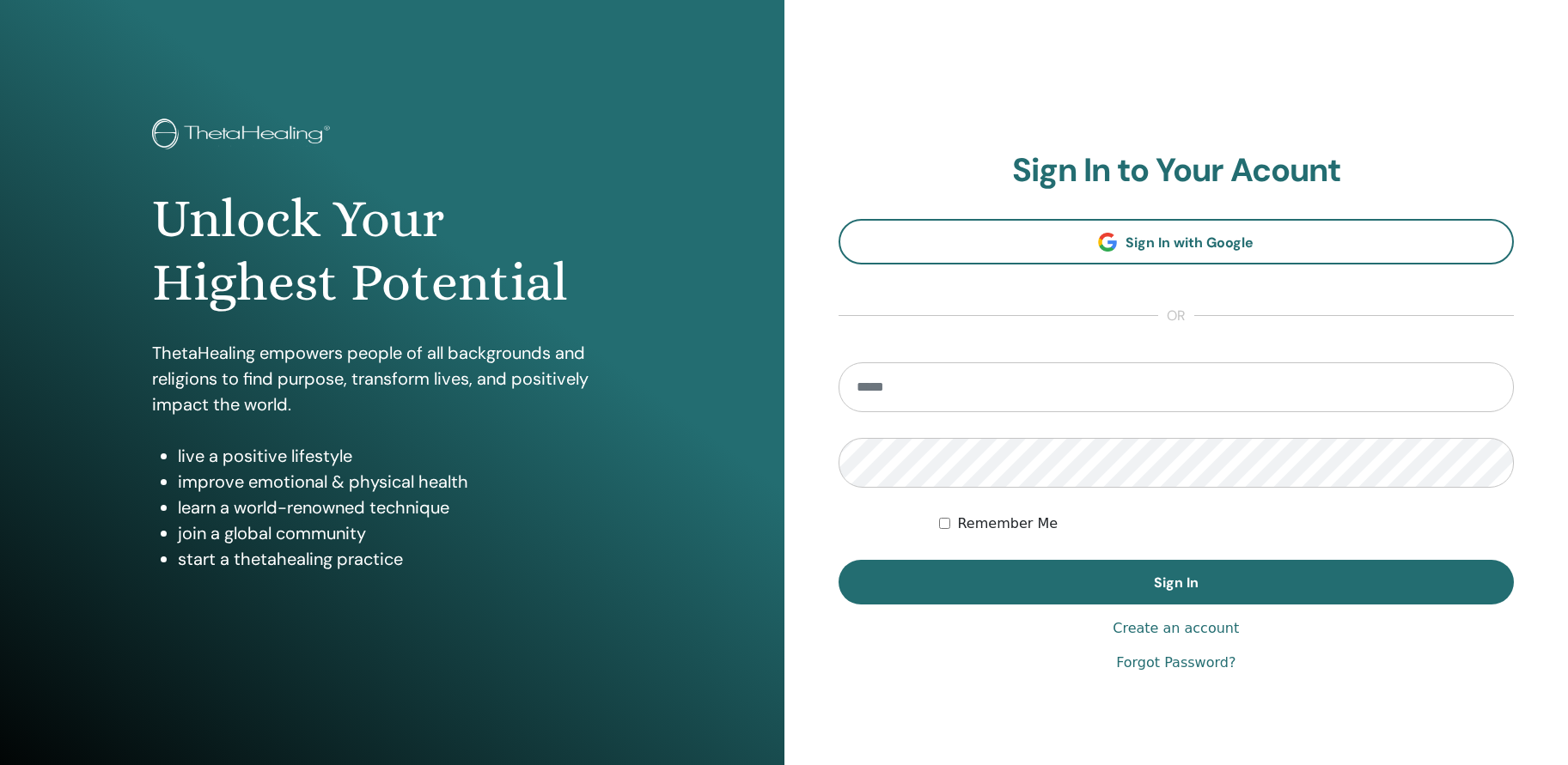
drag, startPoint x: 0, startPoint y: 0, endPoint x: 1024, endPoint y: 389, distance: 1095.4
click at [1024, 389] on input "email" at bounding box center [1177, 387] width 677 height 50
type input "**********"
click at [838, 560] on button "Sign In" at bounding box center [1177, 582] width 677 height 44
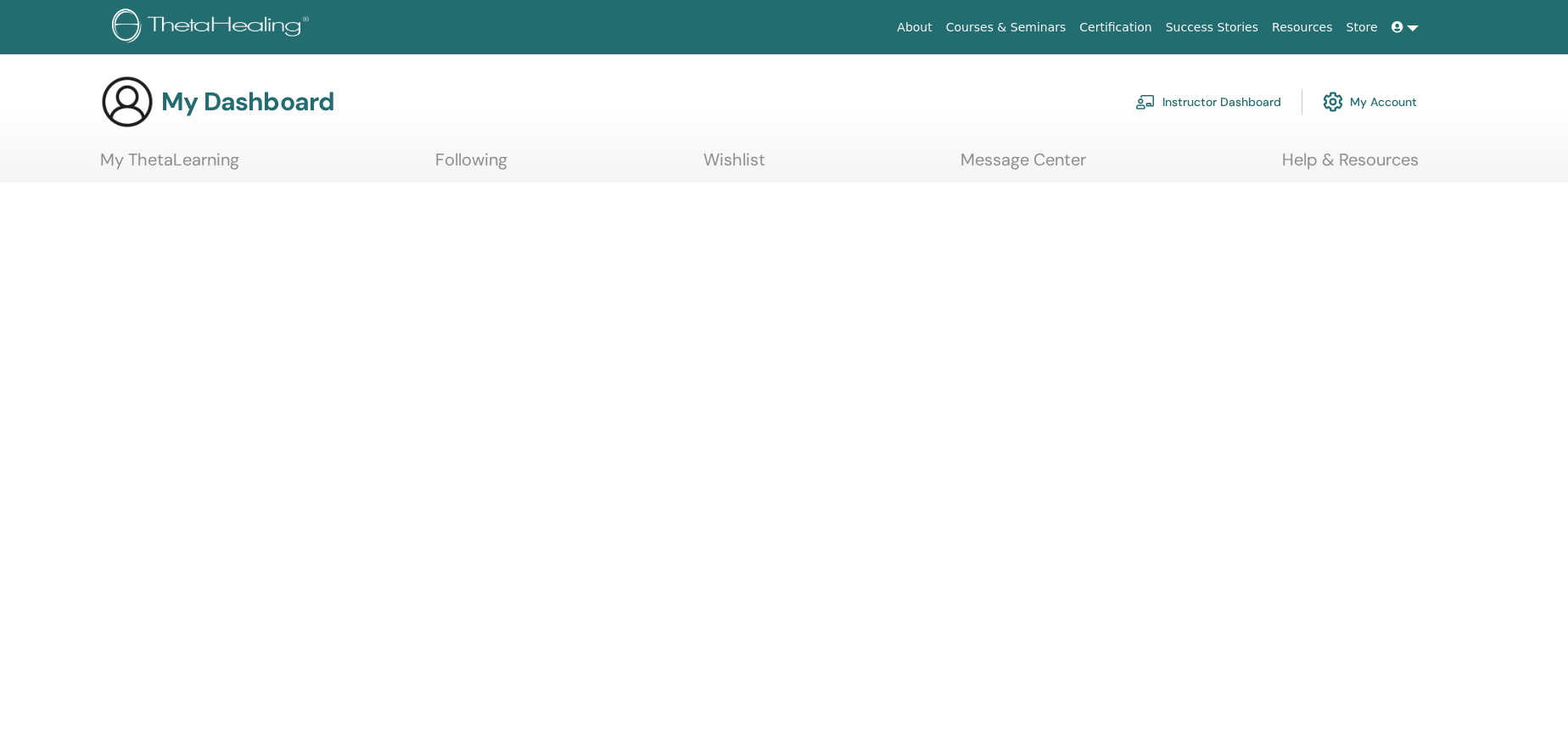
click at [1219, 97] on link "Instructor Dashboard" at bounding box center [1208, 101] width 146 height 37
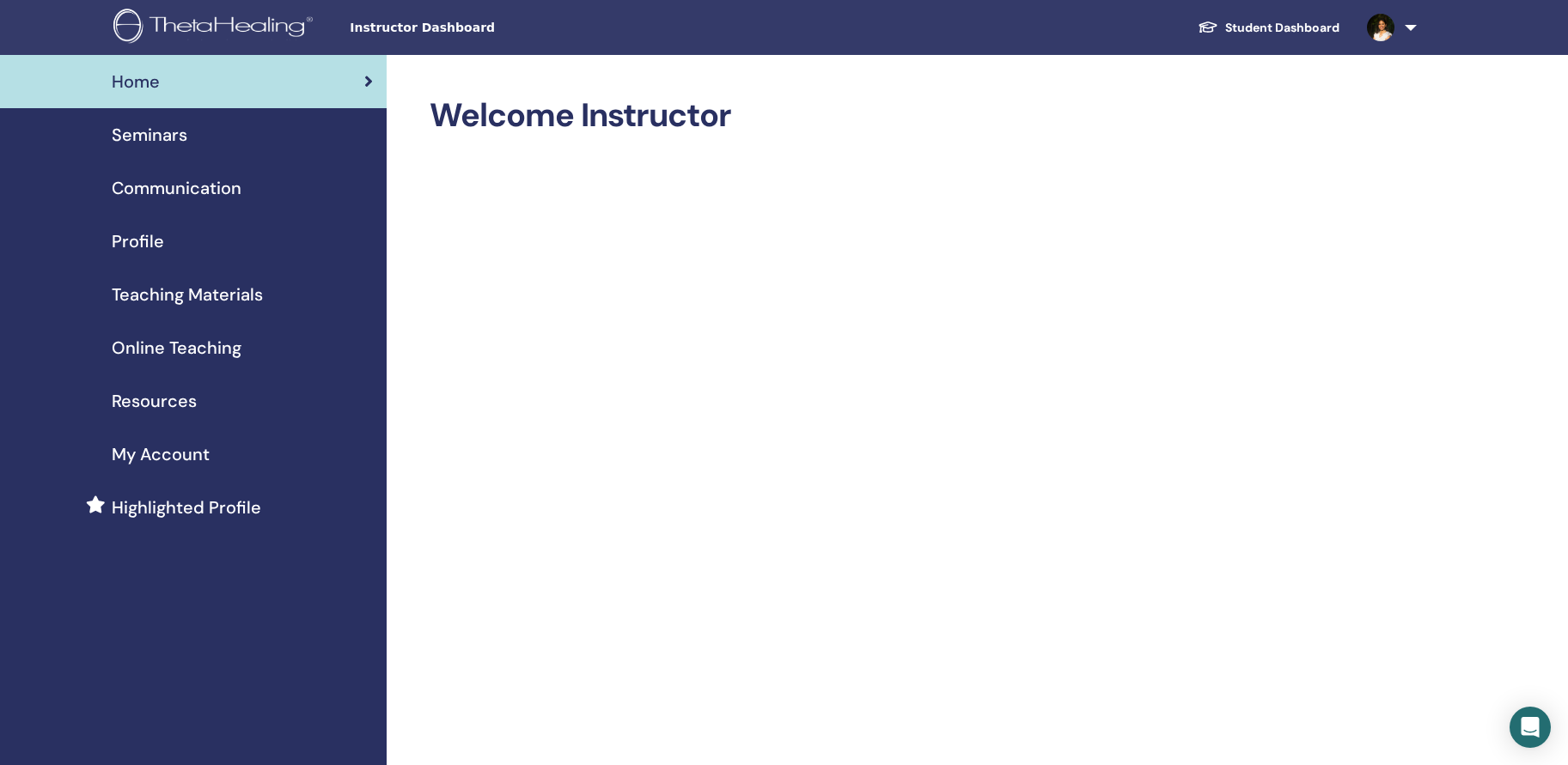
click at [181, 133] on span "Seminars" at bounding box center [149, 135] width 76 height 26
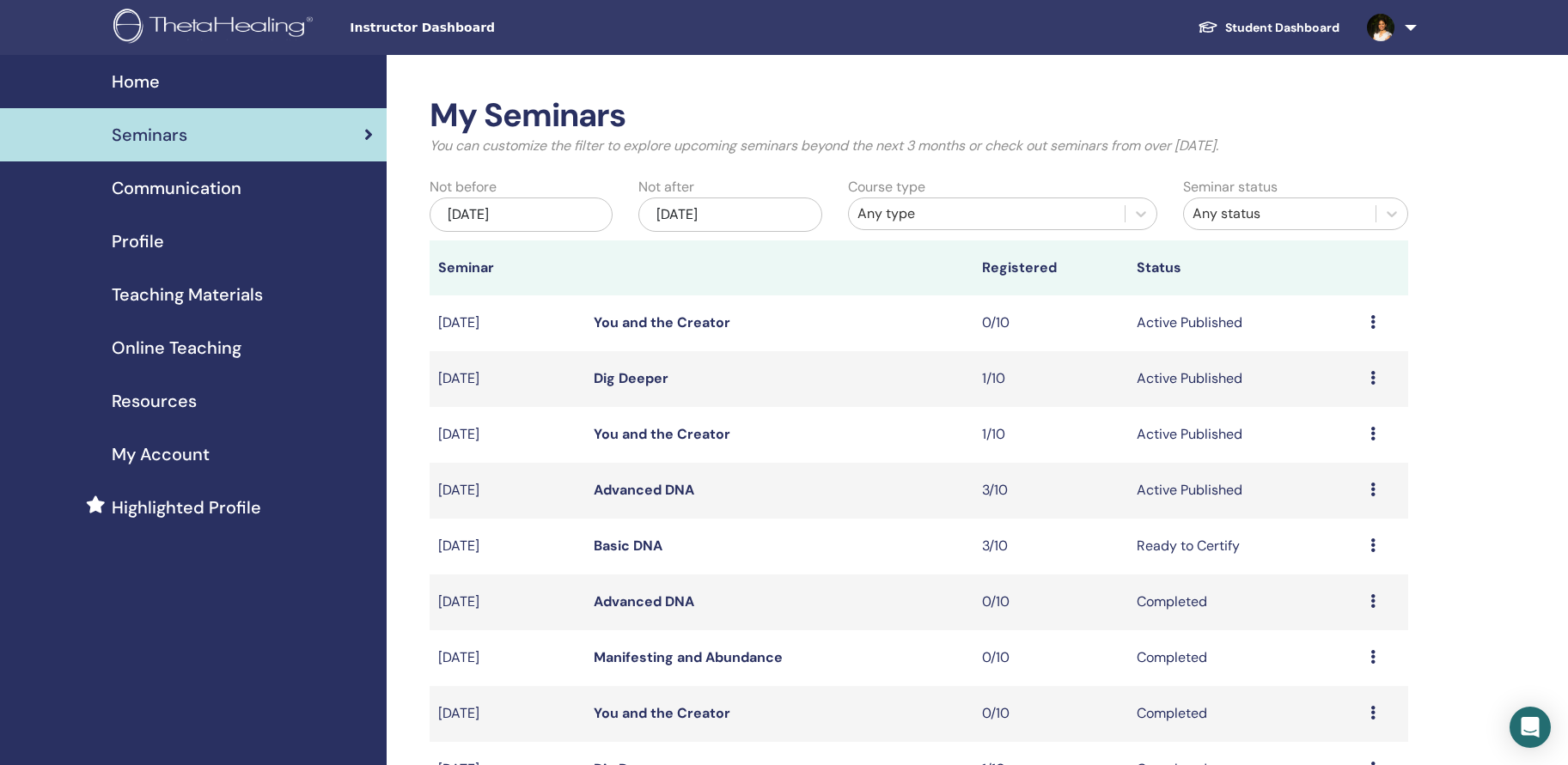
click at [1375, 436] on icon at bounding box center [1373, 434] width 5 height 14
click at [1350, 453] on link "Preview" at bounding box center [1326, 449] width 49 height 18
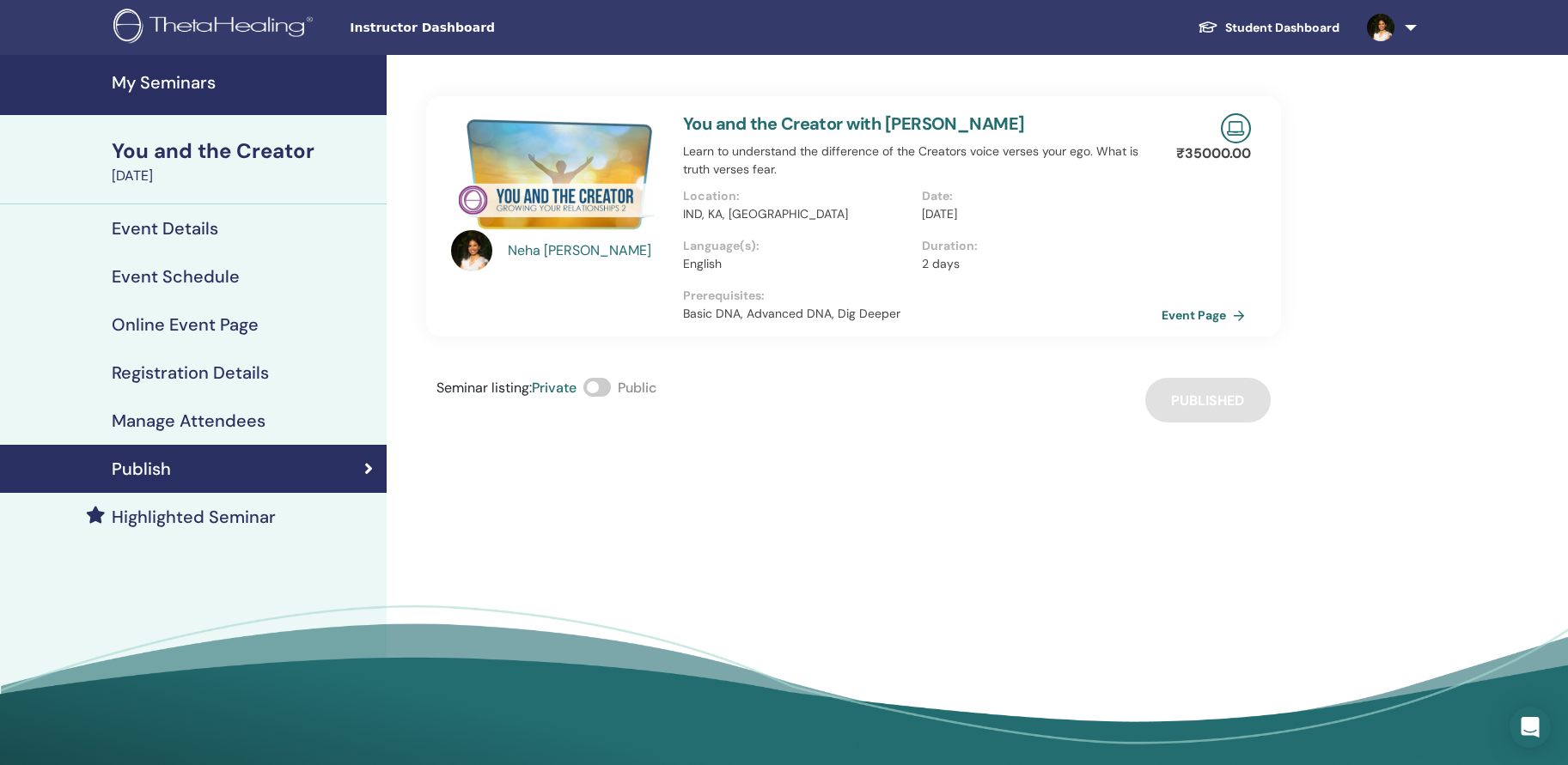
click at [230, 376] on h4 "Registration Details" at bounding box center [190, 373] width 157 height 21
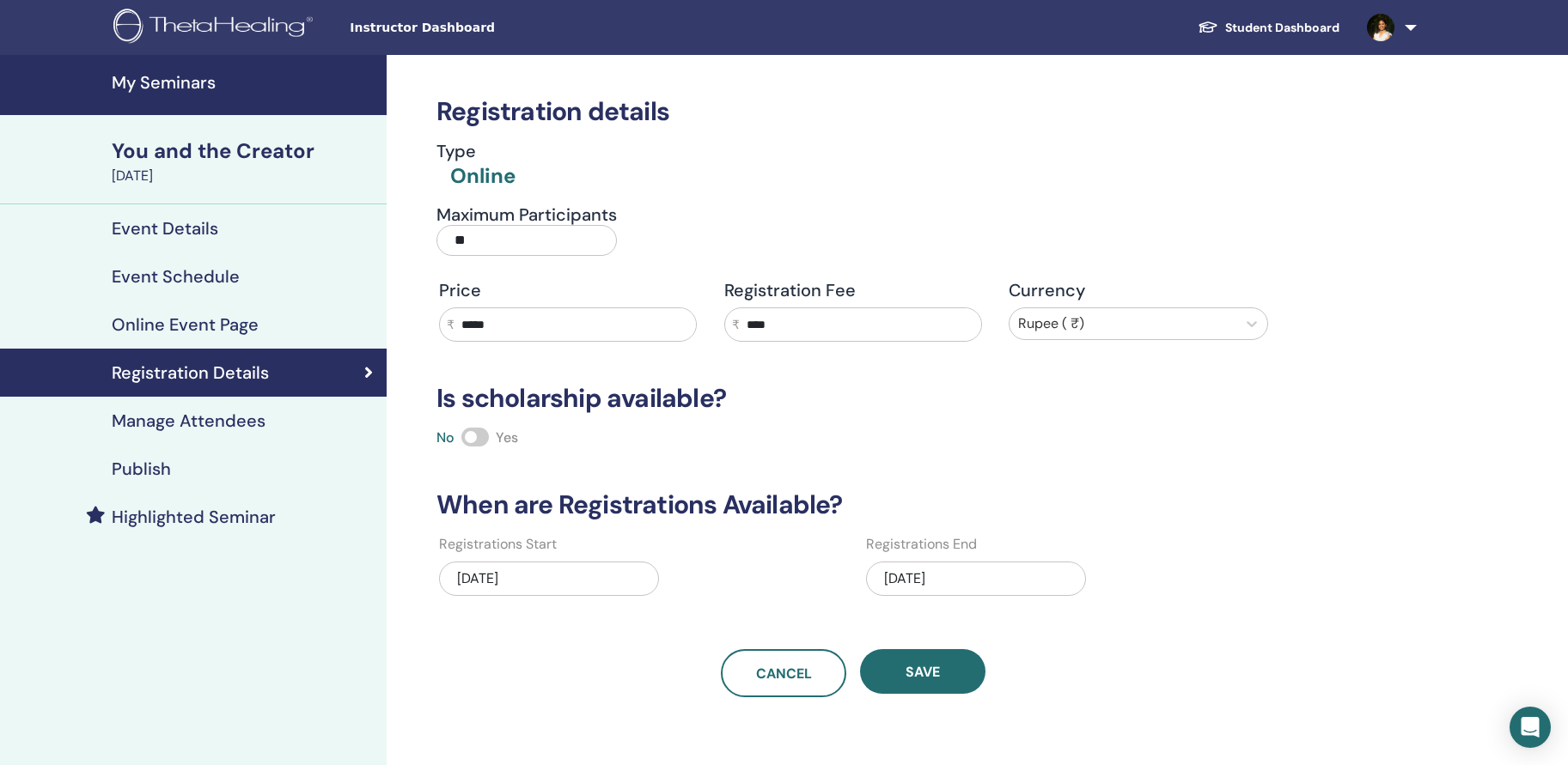
click at [238, 321] on h4 "Online Event Page" at bounding box center [184, 325] width 147 height 21
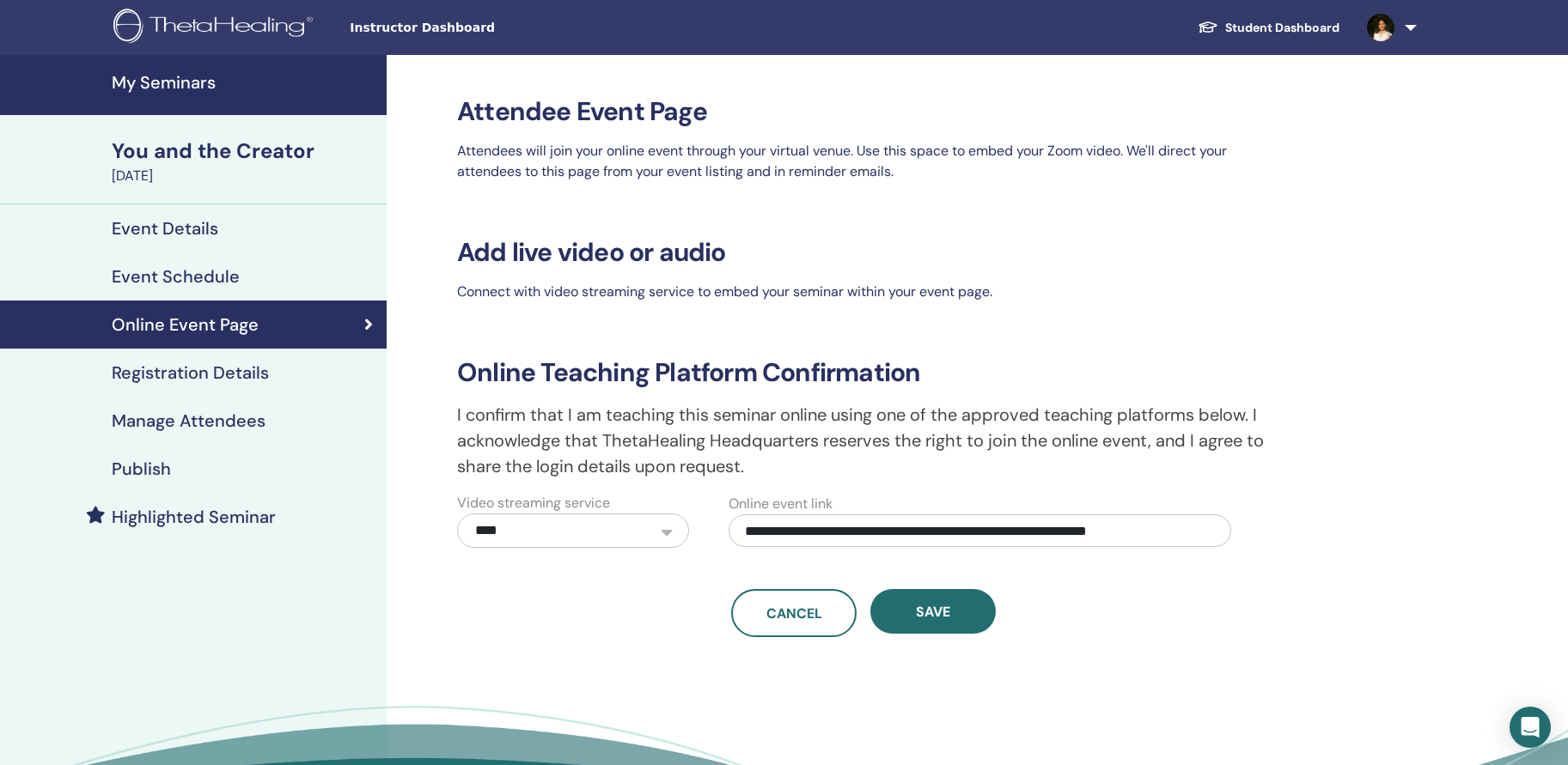
click at [238, 278] on div "Event Schedule" at bounding box center [193, 276] width 359 height 21
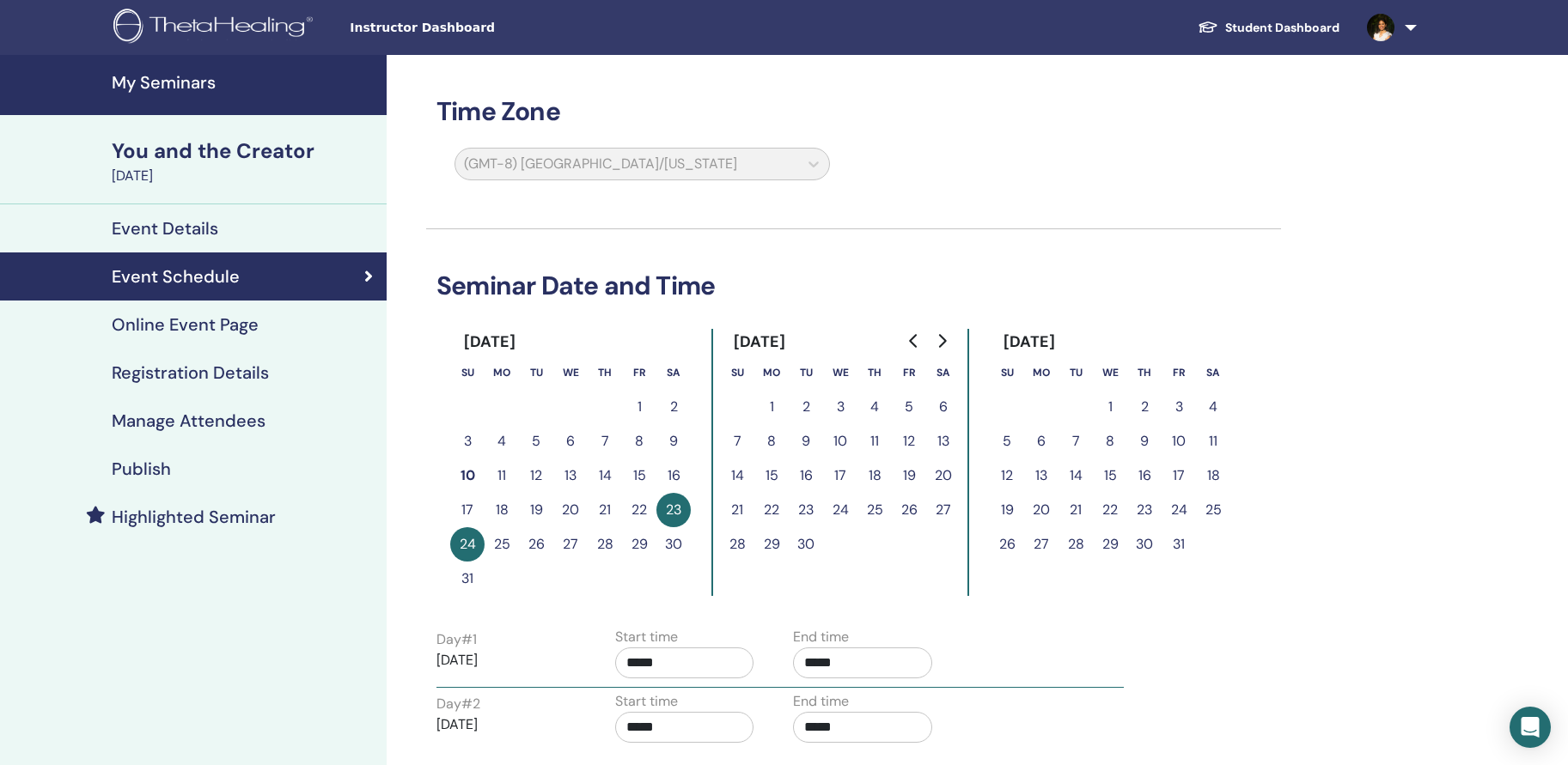
click at [912, 512] on button "26" at bounding box center [910, 510] width 35 height 35
click at [938, 508] on button "27" at bounding box center [944, 510] width 35 height 35
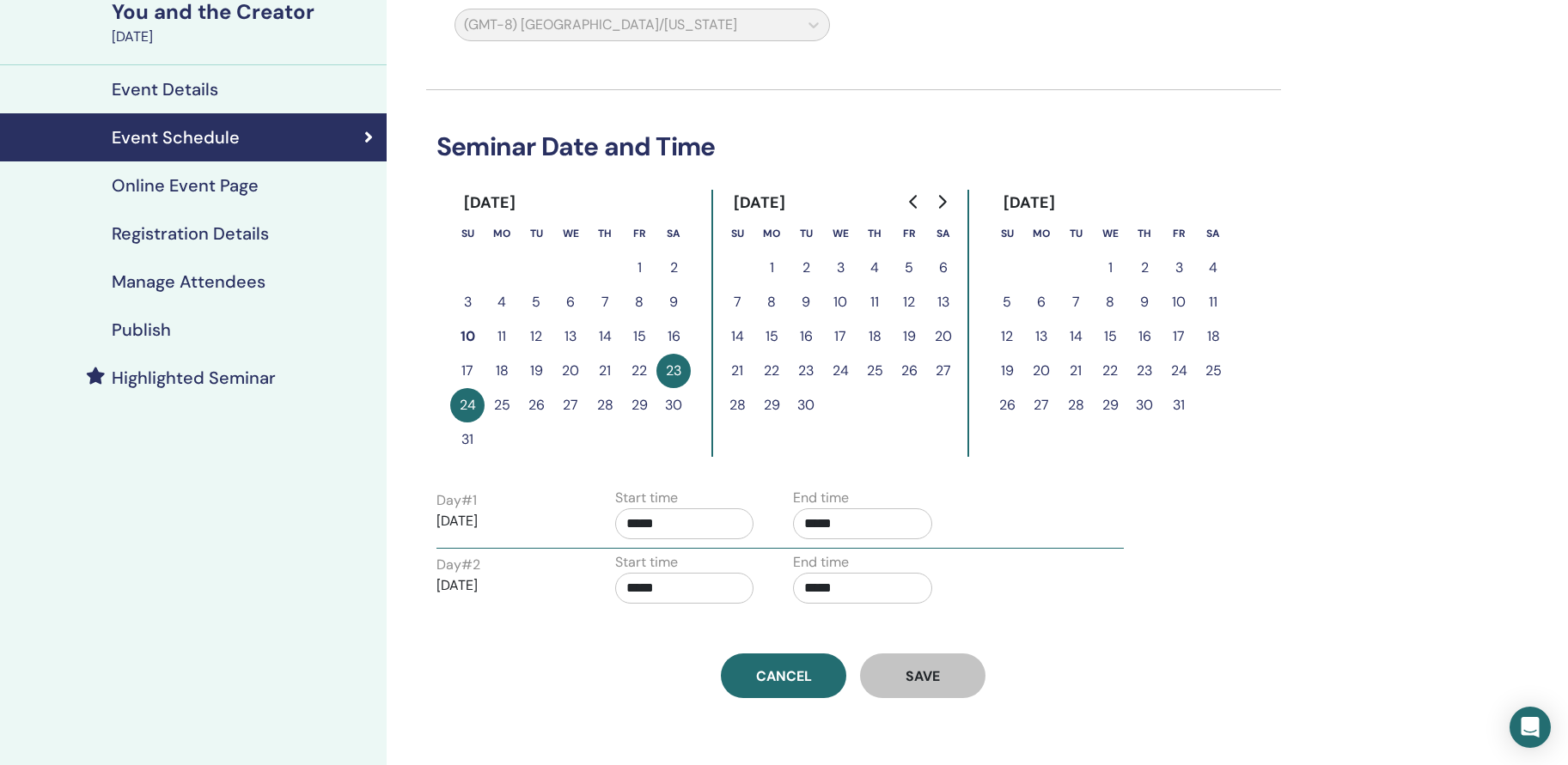
scroll to position [141, 0]
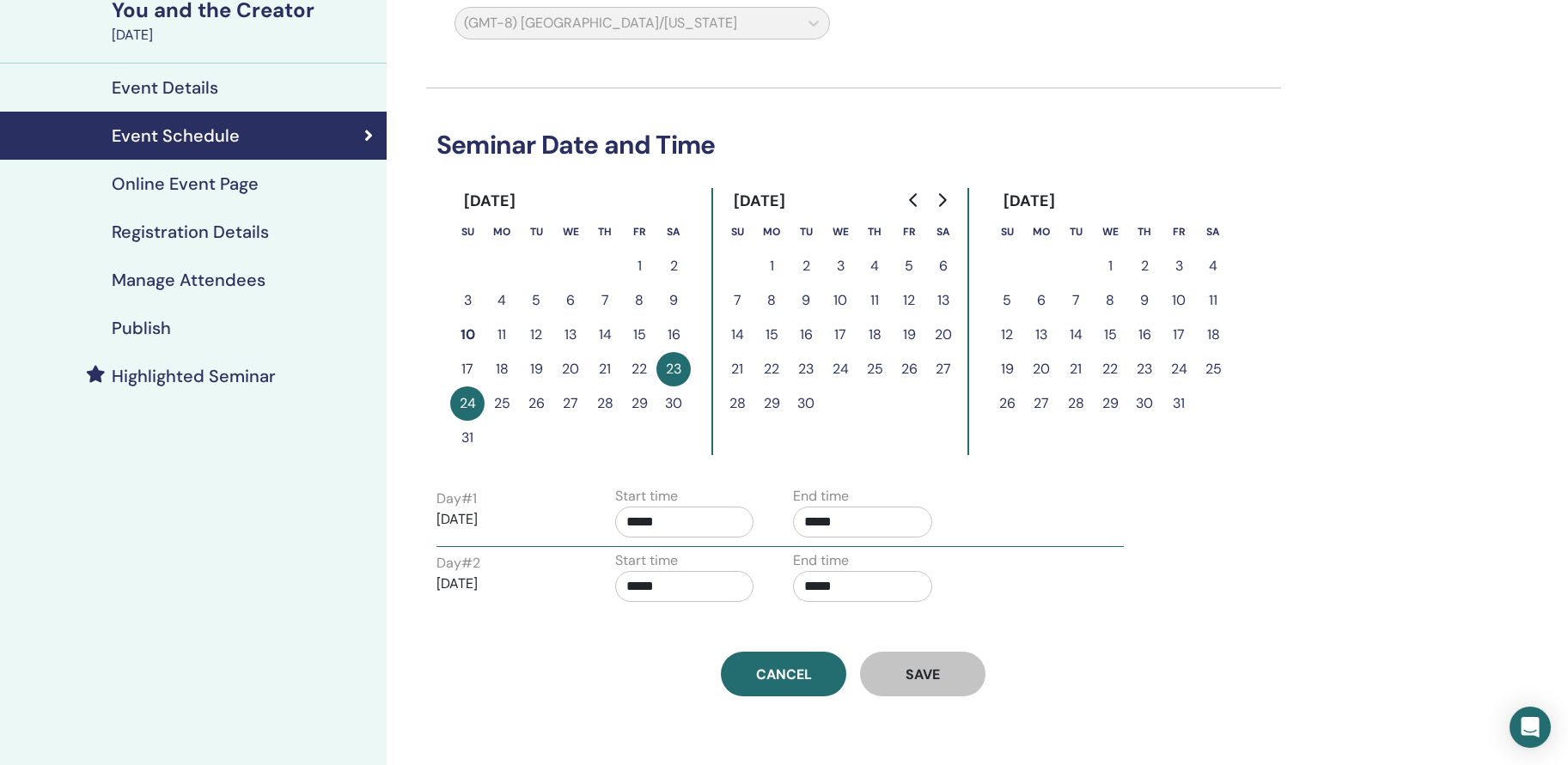
click at [787, 397] on button "29" at bounding box center [772, 404] width 35 height 35
click at [611, 384] on button "21" at bounding box center [605, 369] width 35 height 35
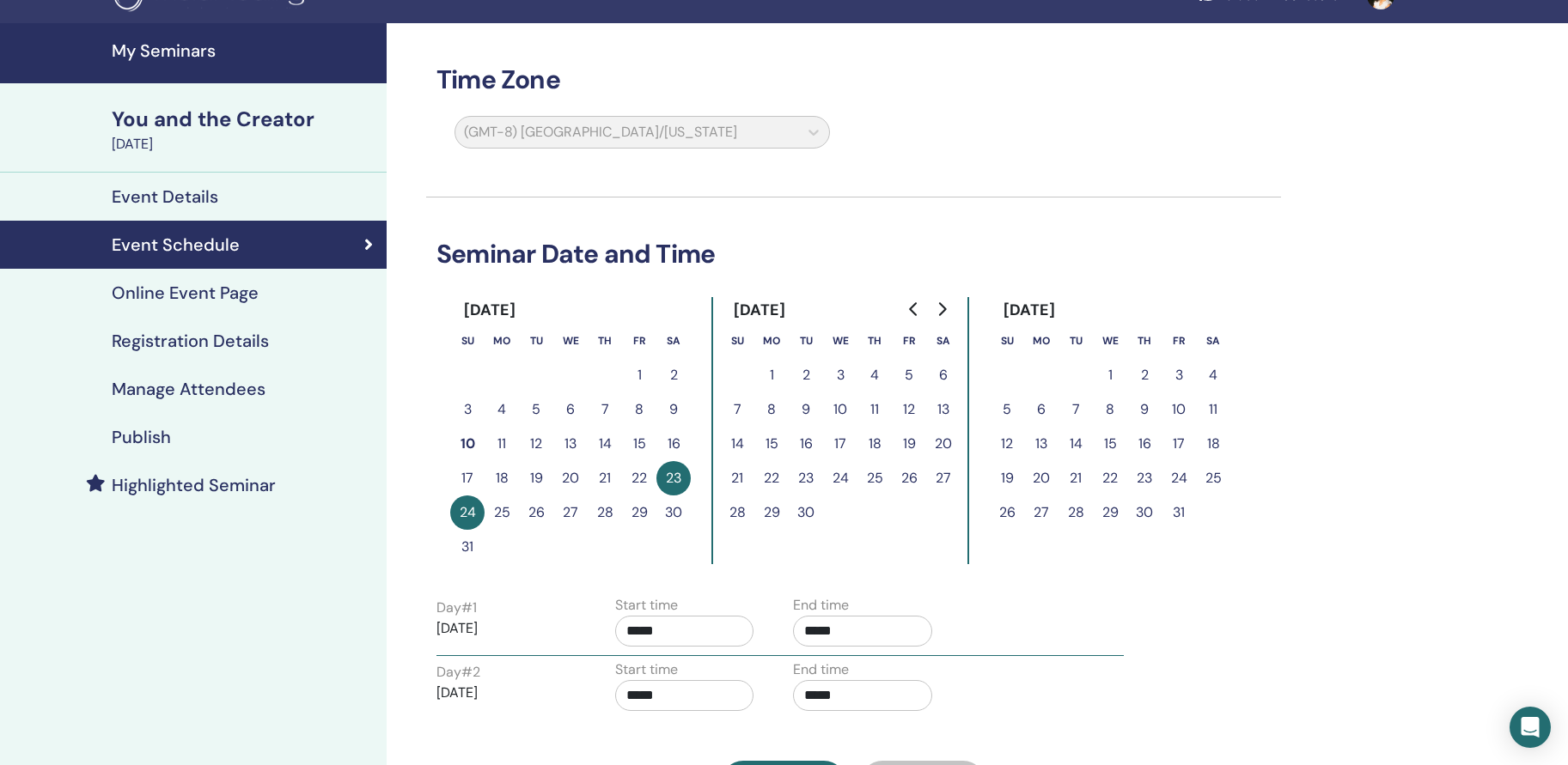
scroll to position [31, 0]
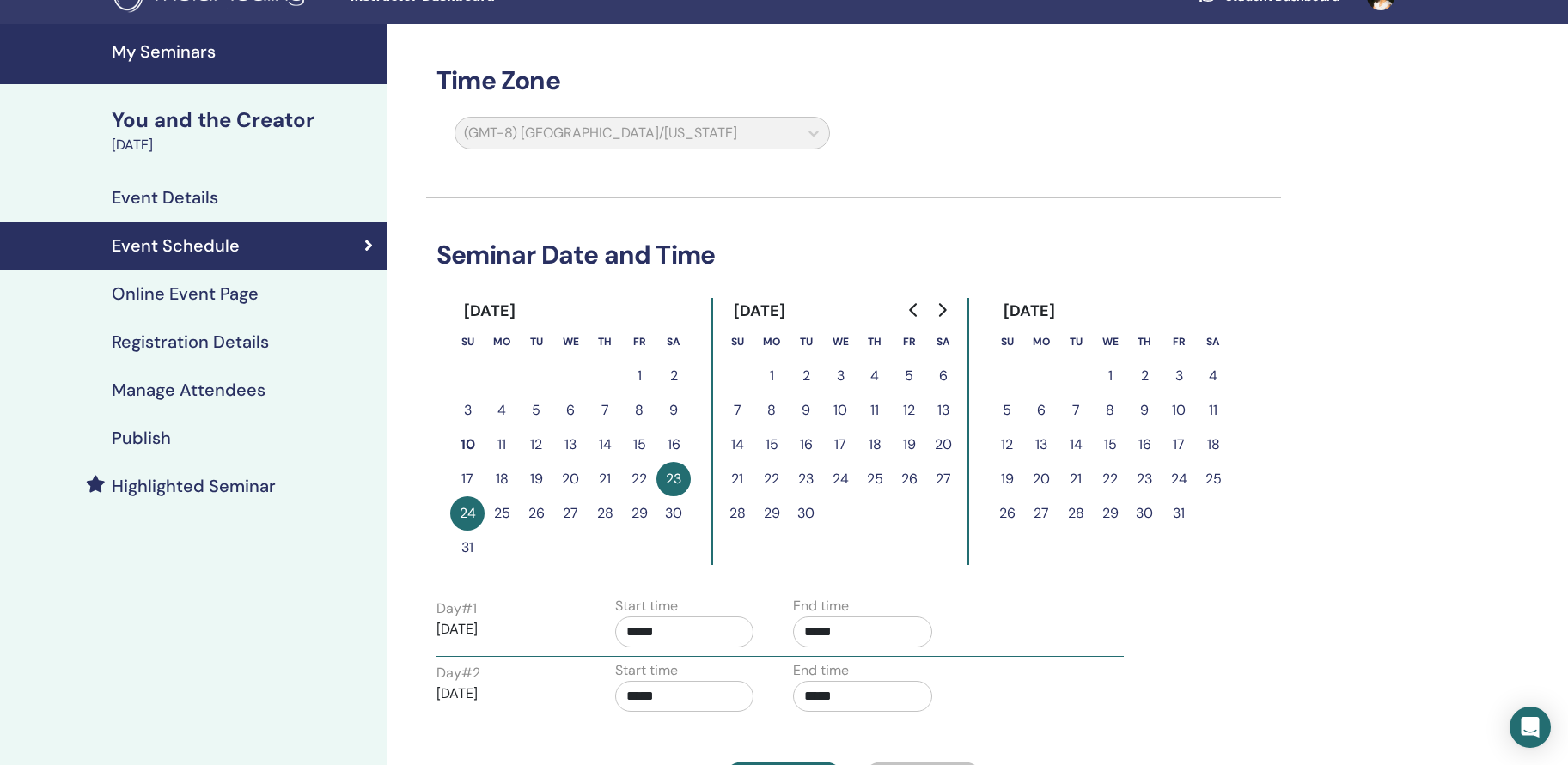
click at [257, 192] on div "Event Details" at bounding box center [193, 197] width 359 height 21
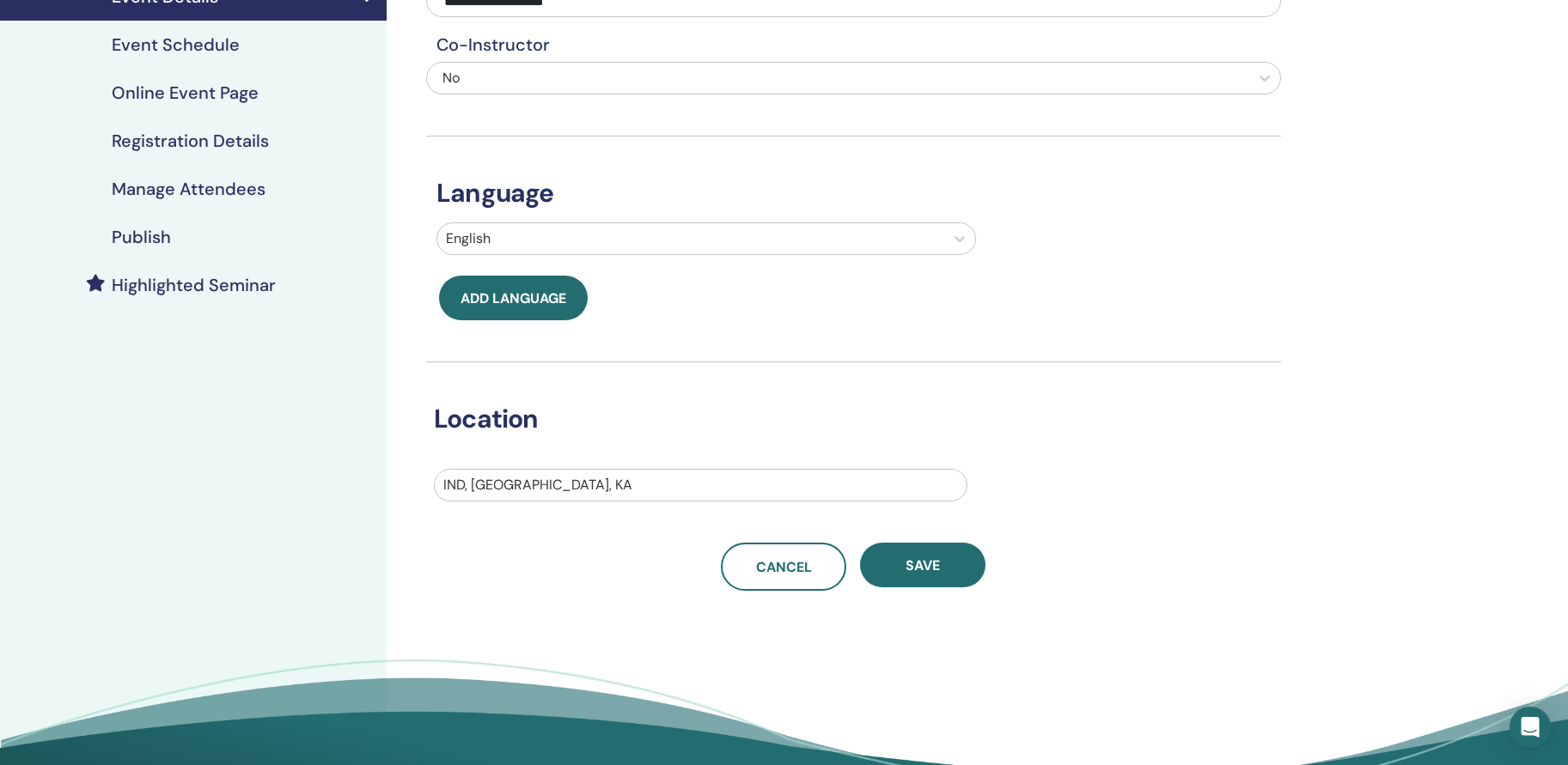
scroll to position [230, 0]
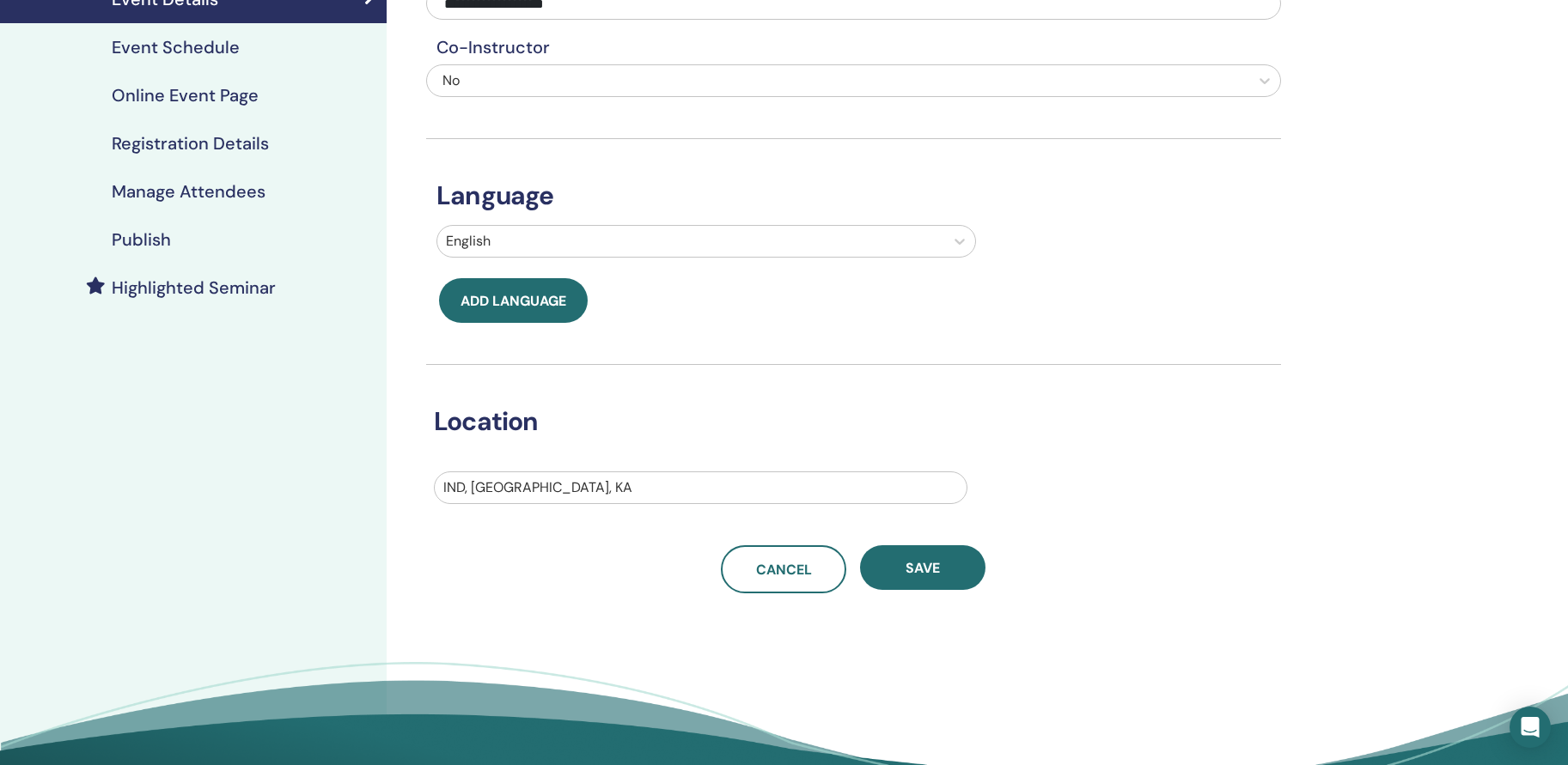
click at [183, 237] on div "Publish" at bounding box center [193, 240] width 359 height 21
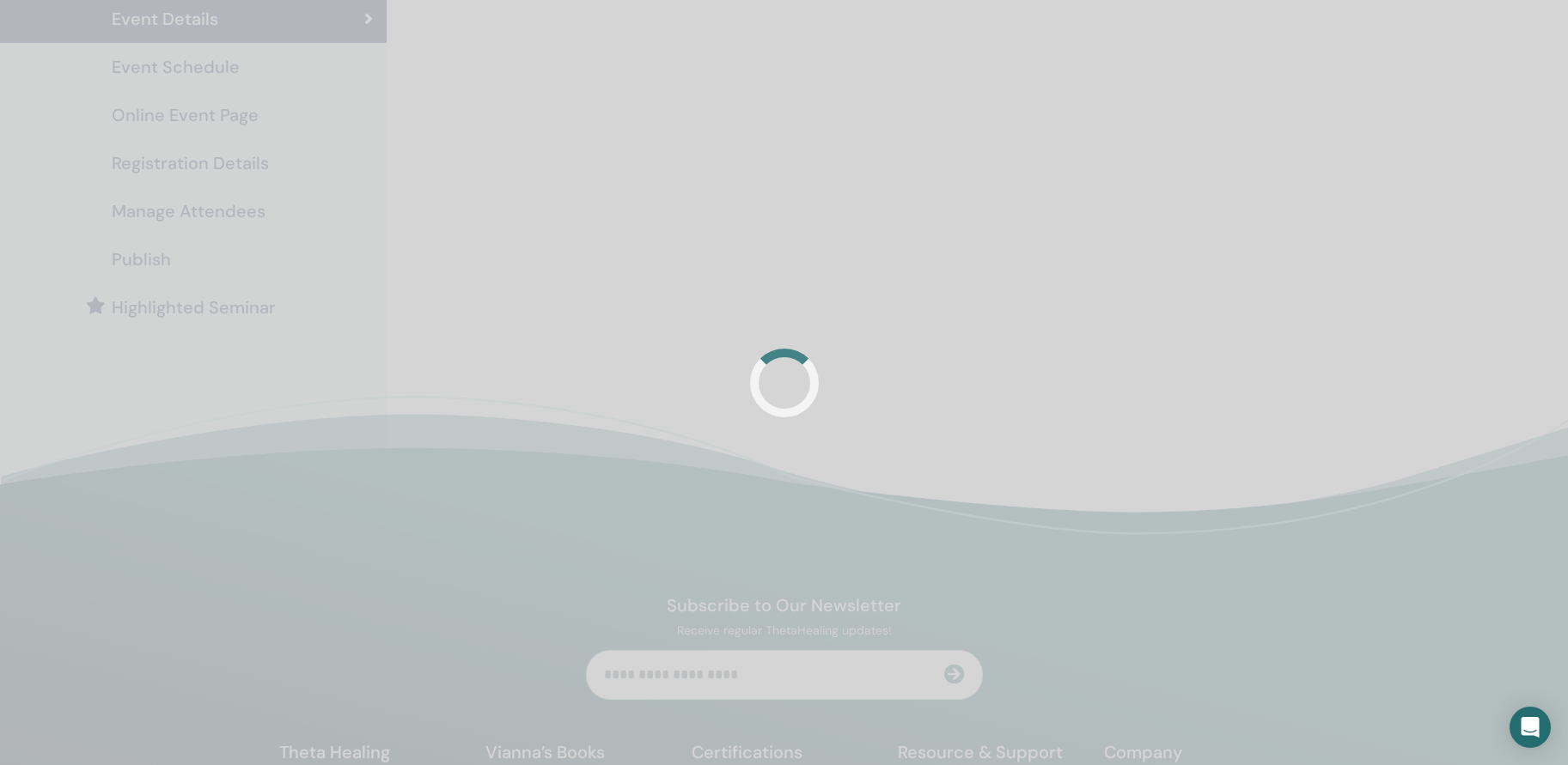
scroll to position [230, 0]
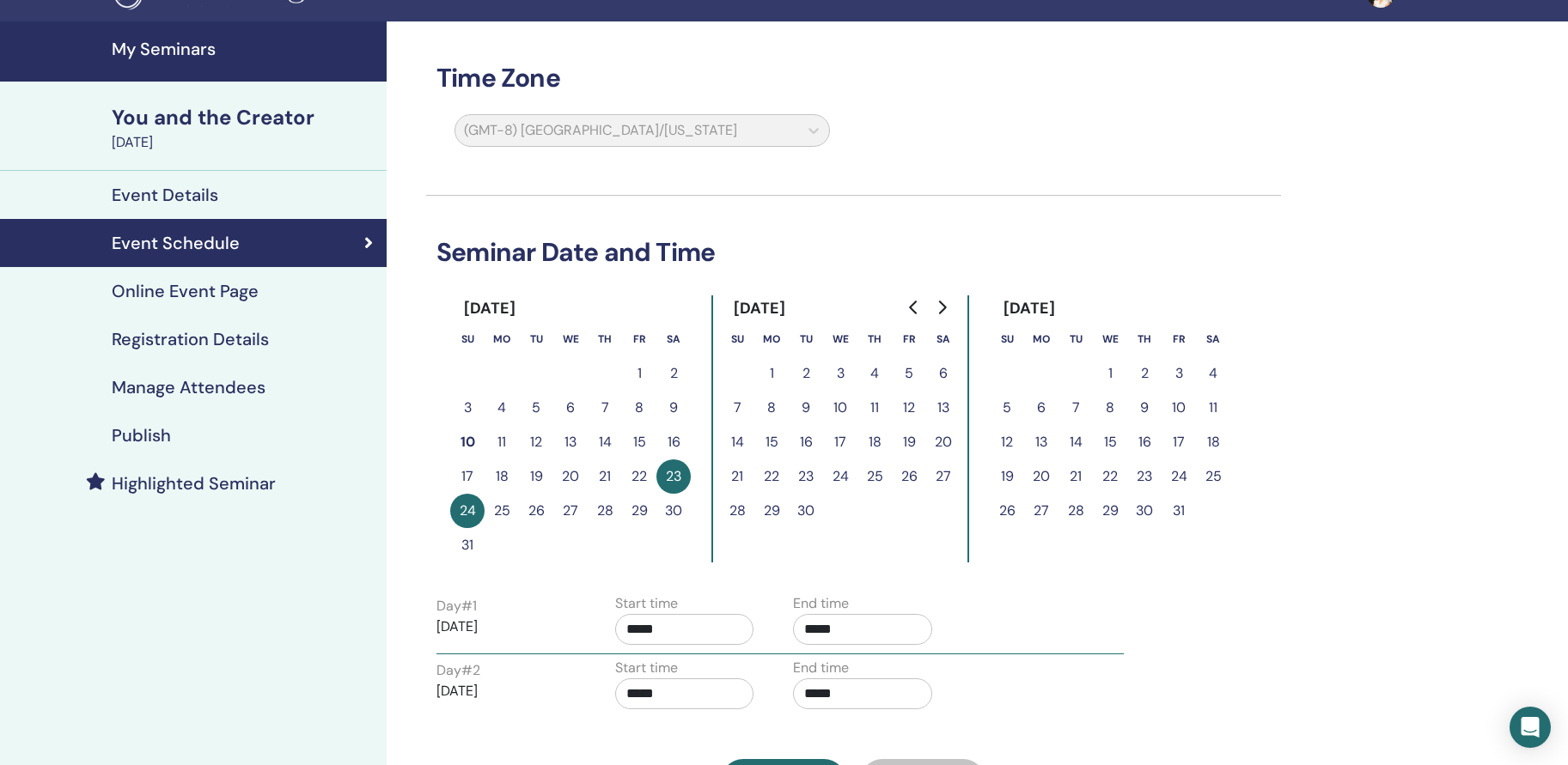
scroll to position [31, 0]
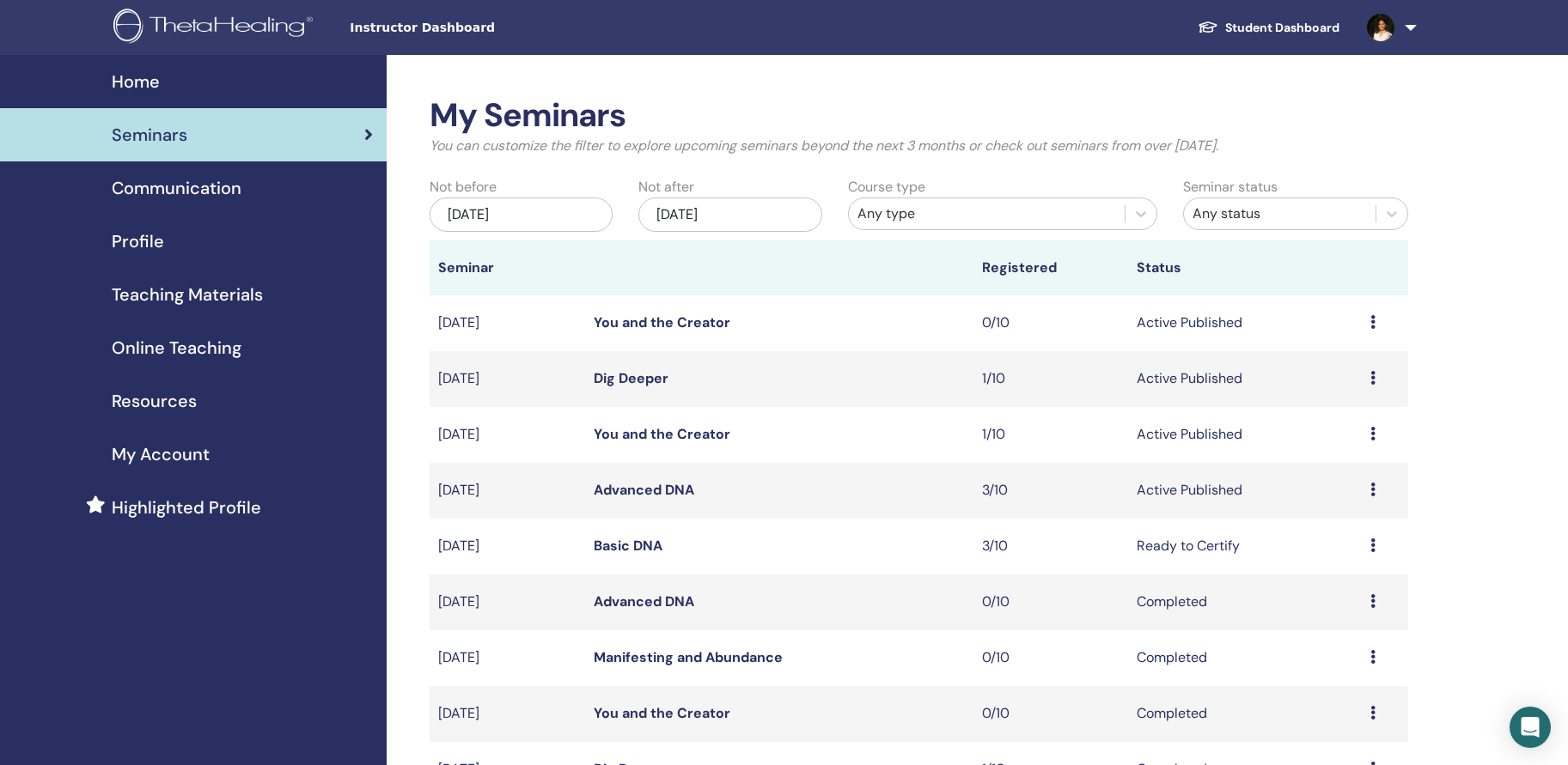
click at [1378, 439] on div "Preview Edit Attendees Cancel" at bounding box center [1385, 435] width 30 height 21
click at [1347, 527] on p "Cancel" at bounding box center [1338, 531] width 65 height 21
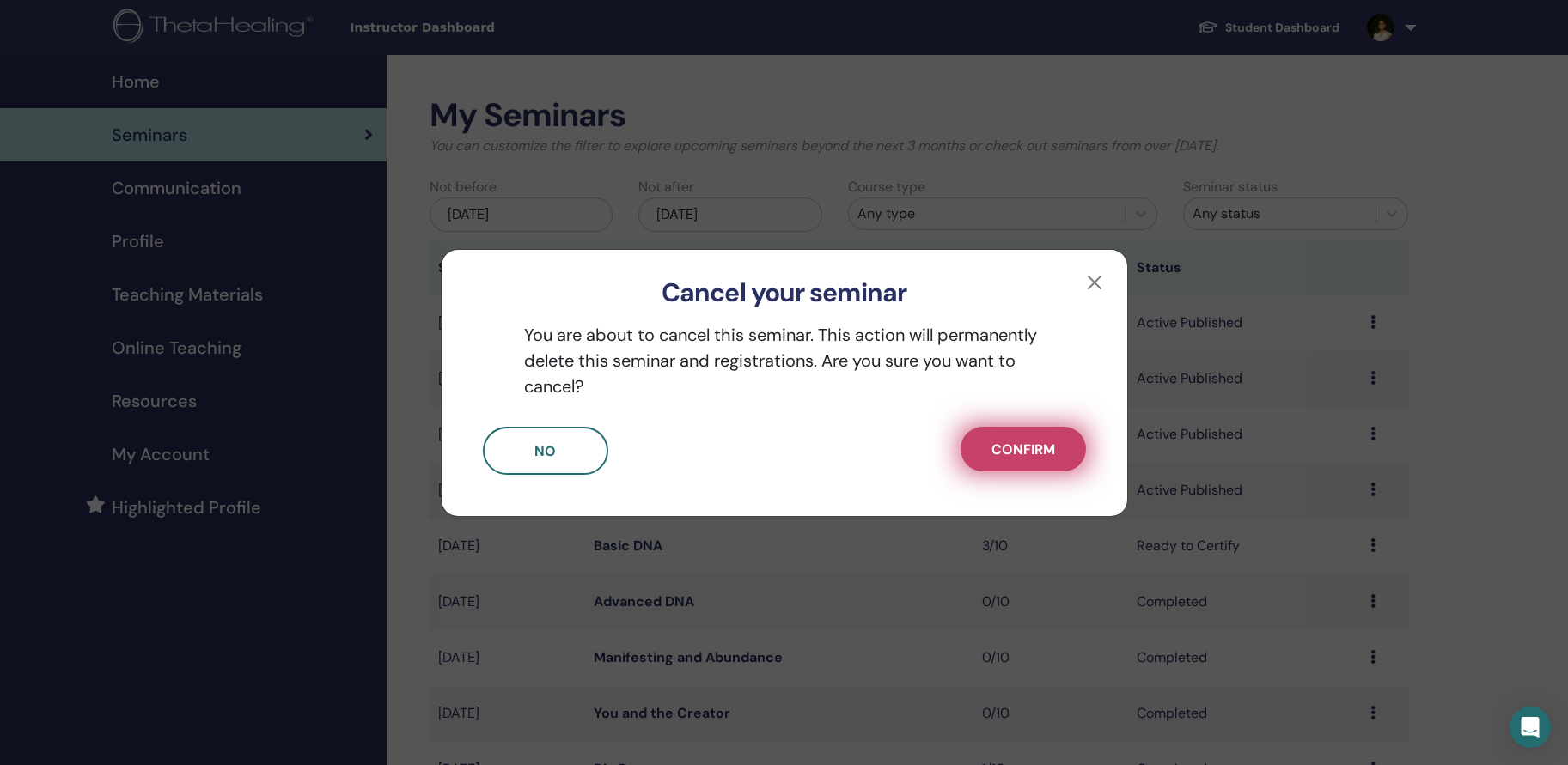
click at [1014, 449] on span "Confirm" at bounding box center [1023, 449] width 63 height 18
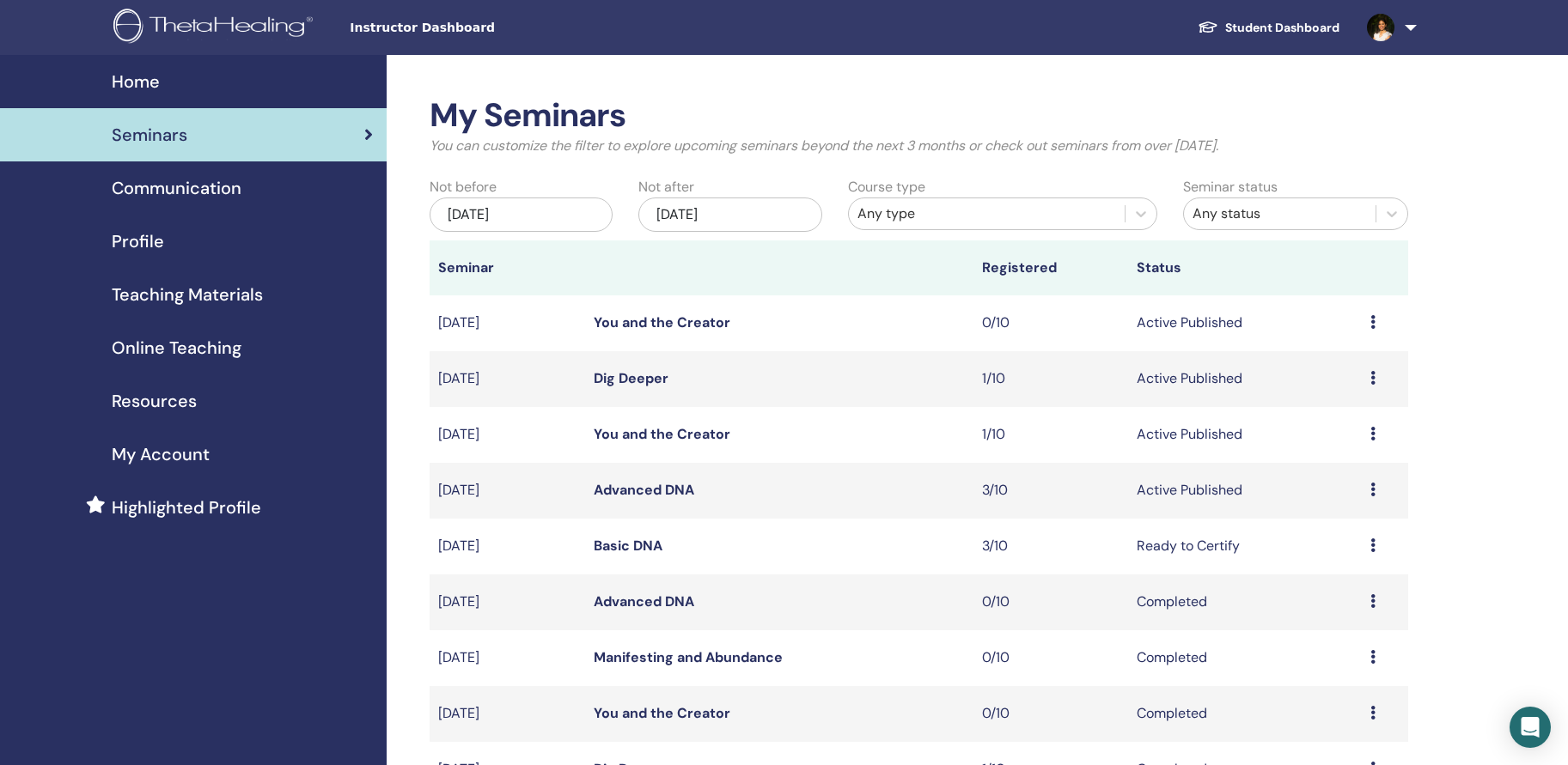
click at [617, 375] on link "Dig Deeper" at bounding box center [631, 378] width 75 height 18
click at [647, 489] on link "Advanced DNA" at bounding box center [644, 489] width 101 height 18
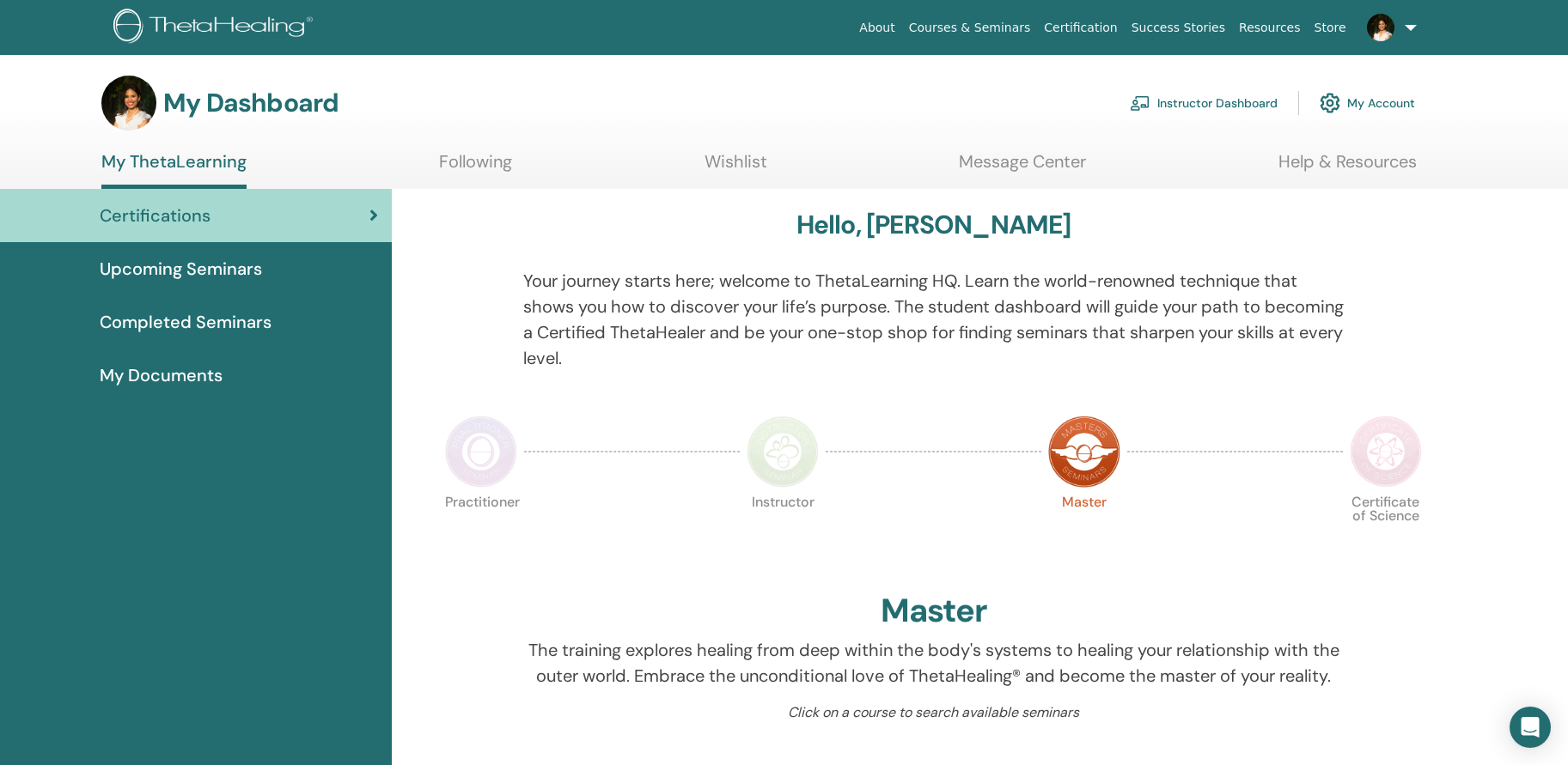
click at [1201, 98] on link "Instructor Dashboard" at bounding box center [1204, 103] width 148 height 37
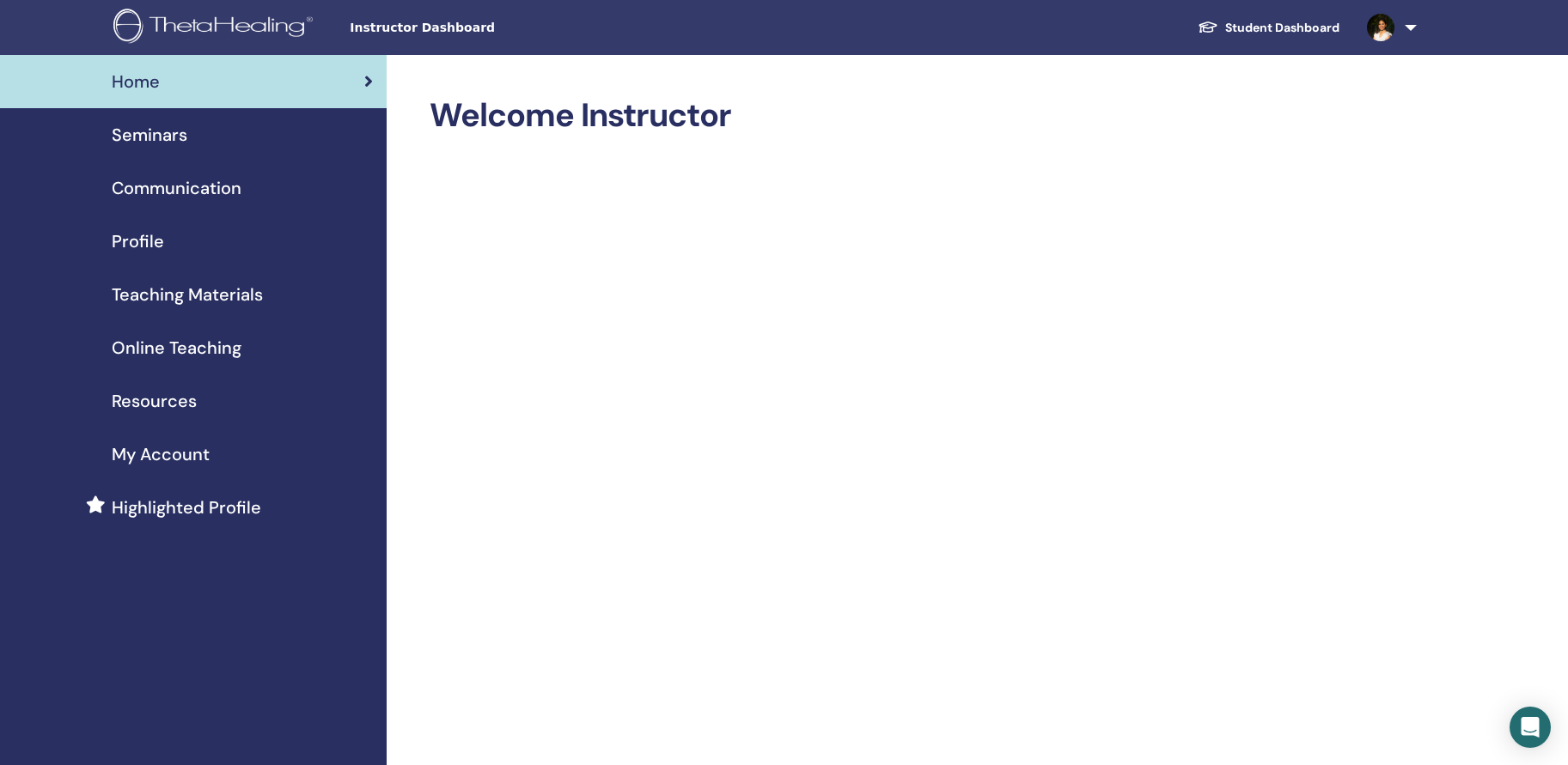
click at [189, 136] on div "Seminars" at bounding box center [193, 135] width 359 height 26
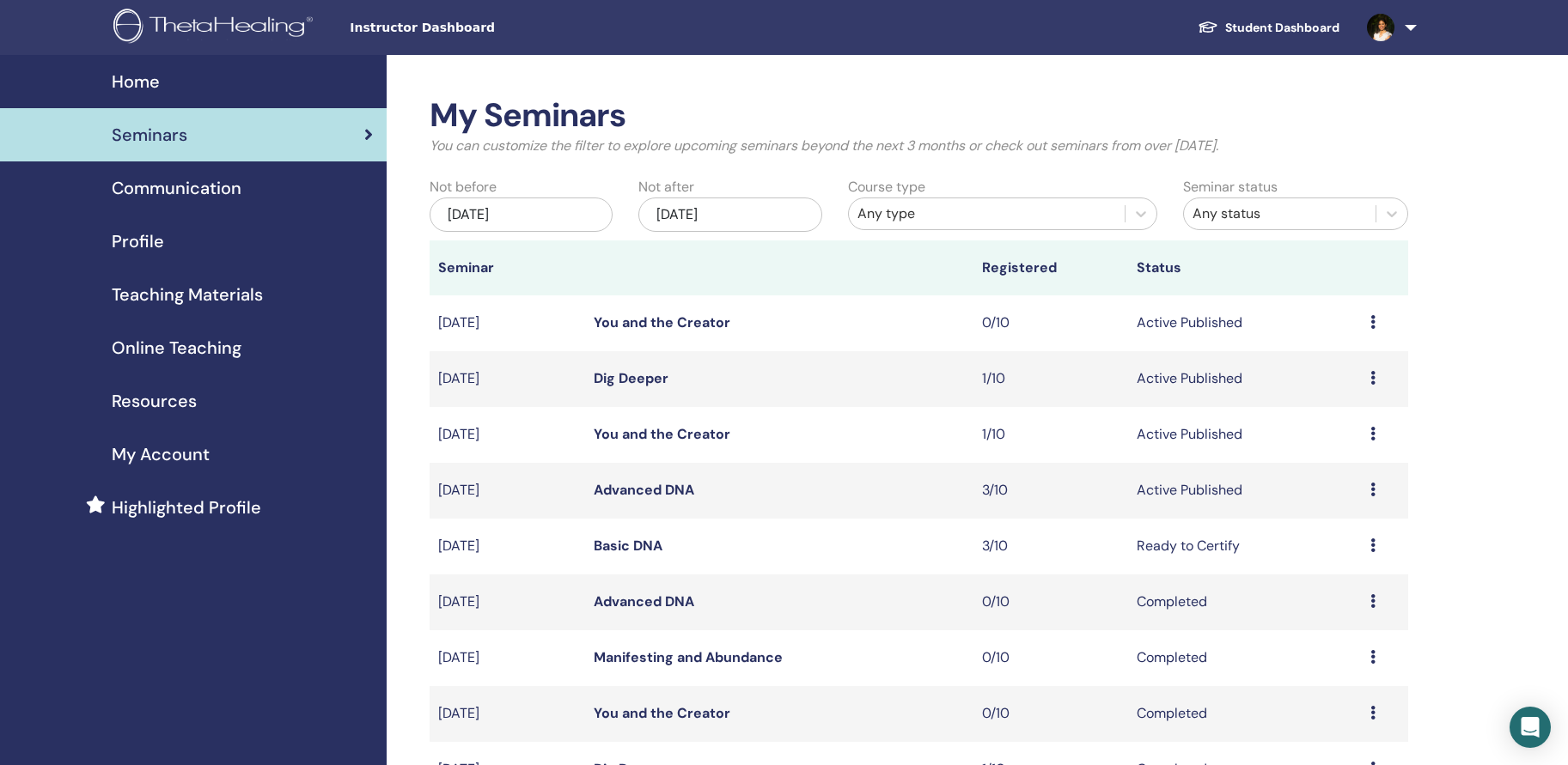
click at [635, 375] on link "Dig Deeper" at bounding box center [631, 378] width 75 height 18
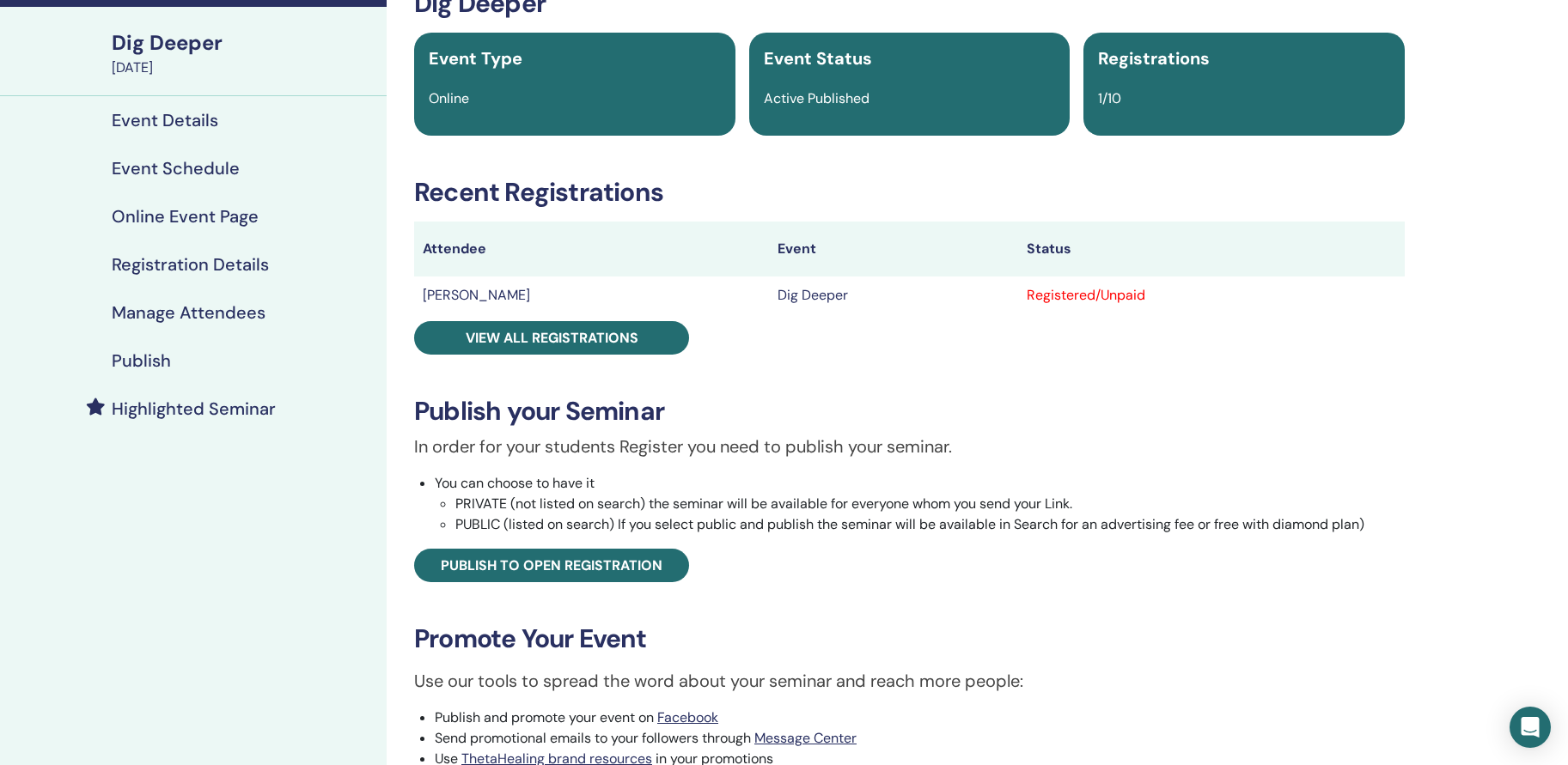
scroll to position [106, 0]
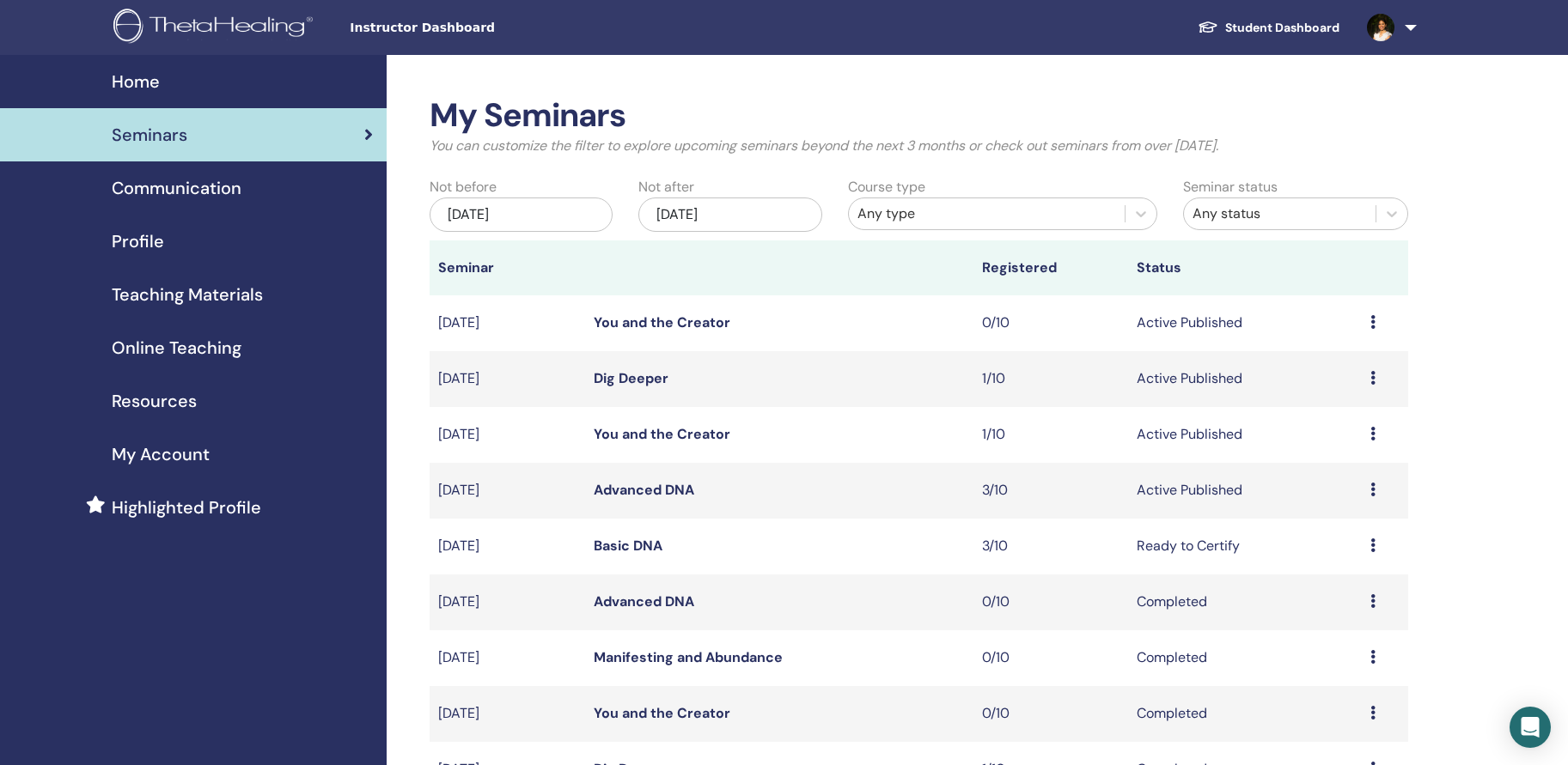
click at [721, 429] on link "You and the Creator" at bounding box center [662, 434] width 137 height 18
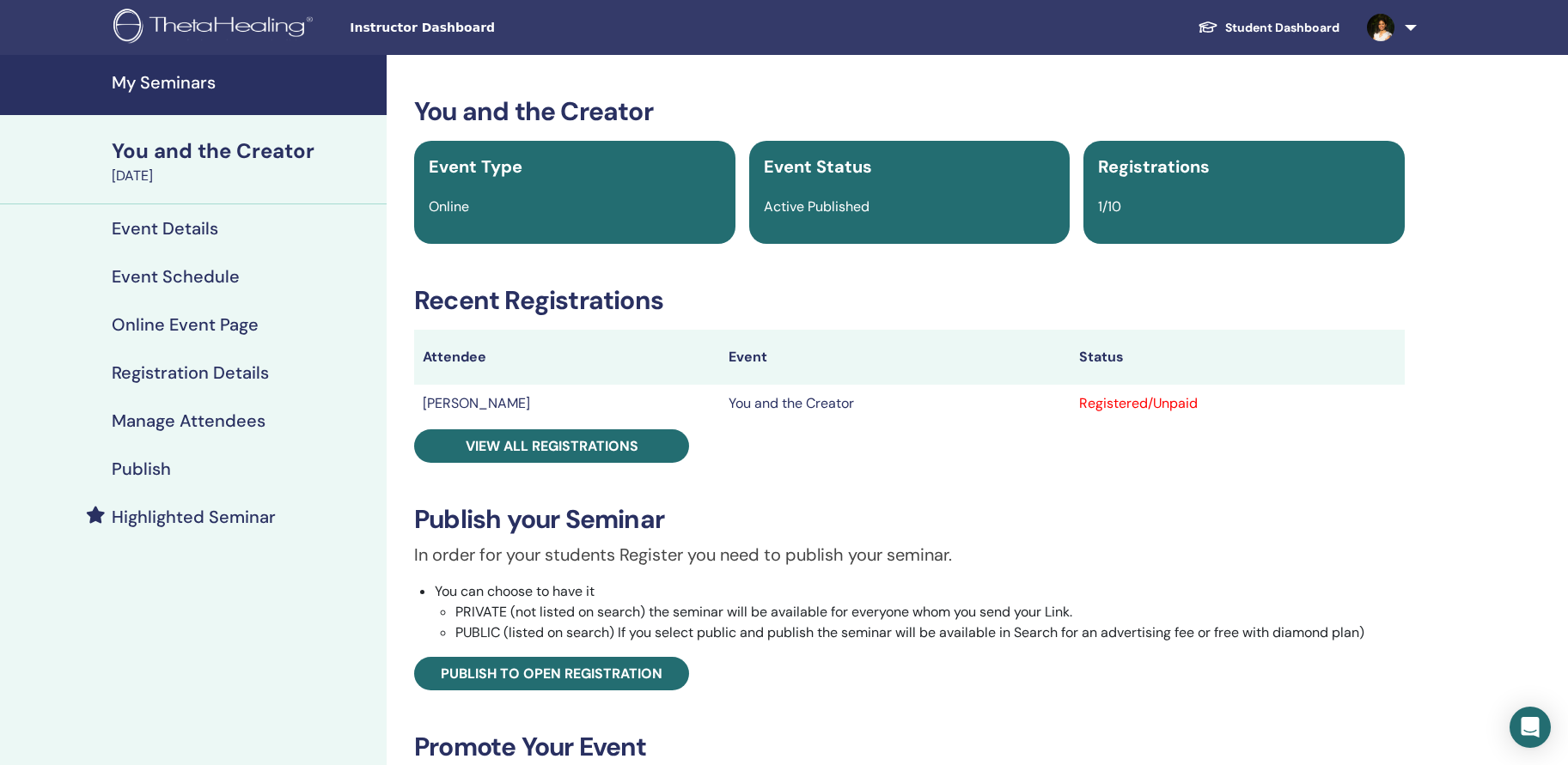
click at [516, 399] on td "[PERSON_NAME]" at bounding box center [567, 403] width 306 height 37
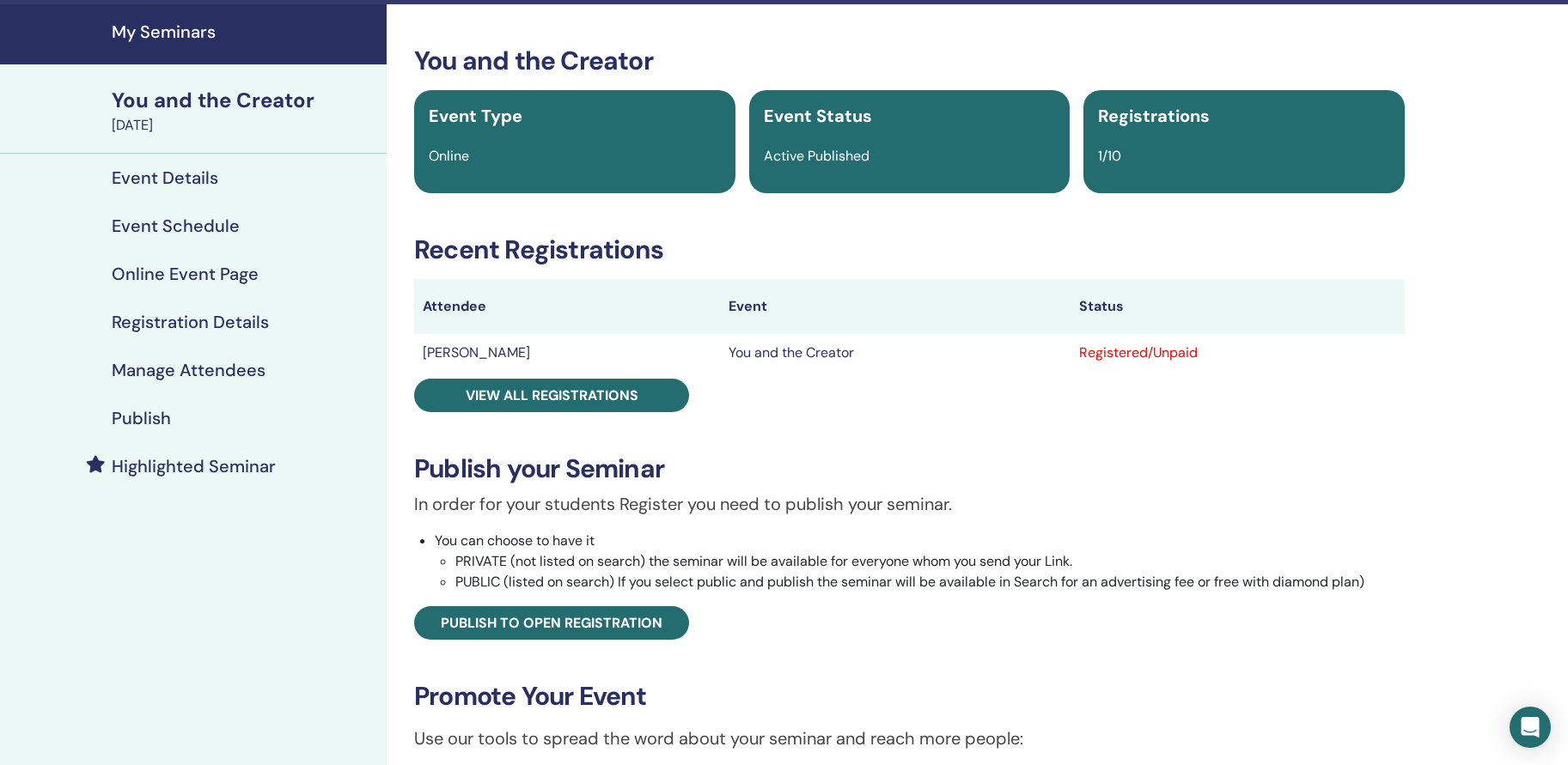
scroll to position [43, 0]
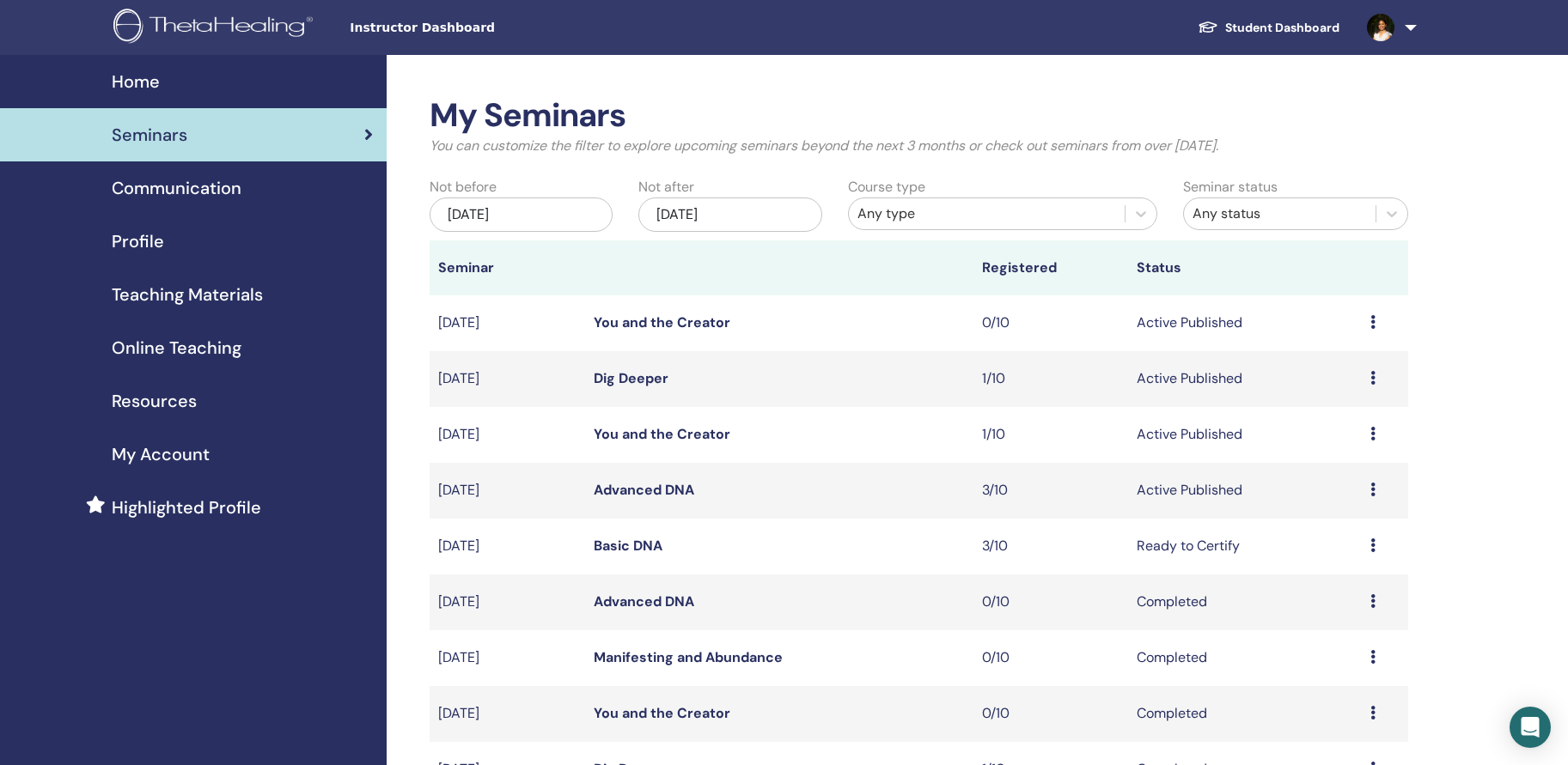
click at [648, 382] on link "Dig Deeper" at bounding box center [631, 378] width 75 height 18
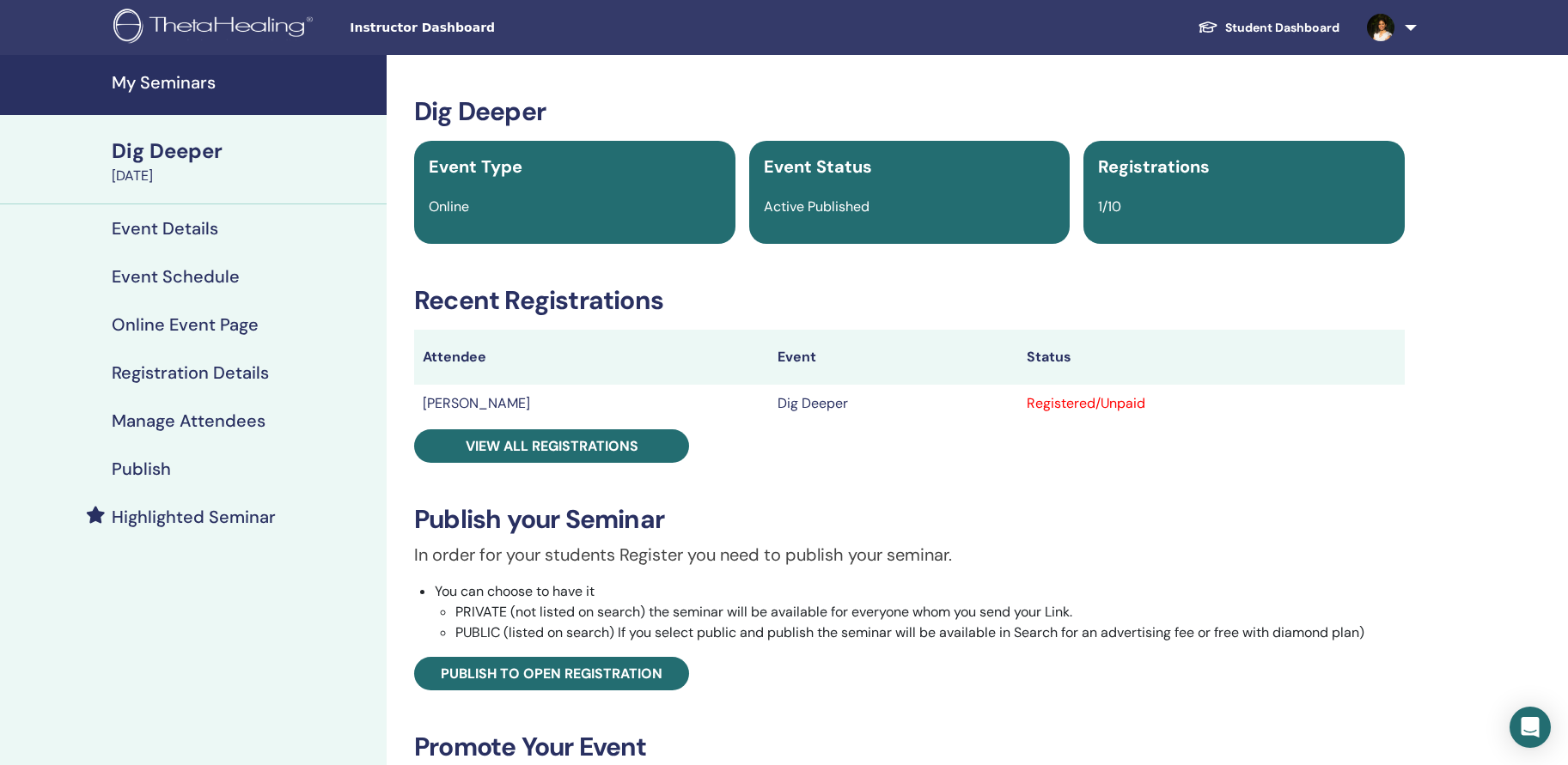
click at [497, 409] on td "[PERSON_NAME]" at bounding box center [591, 403] width 355 height 37
click at [463, 401] on td "[PERSON_NAME]" at bounding box center [591, 403] width 355 height 37
click at [769, 403] on td "Dig Deeper" at bounding box center [893, 403] width 250 height 37
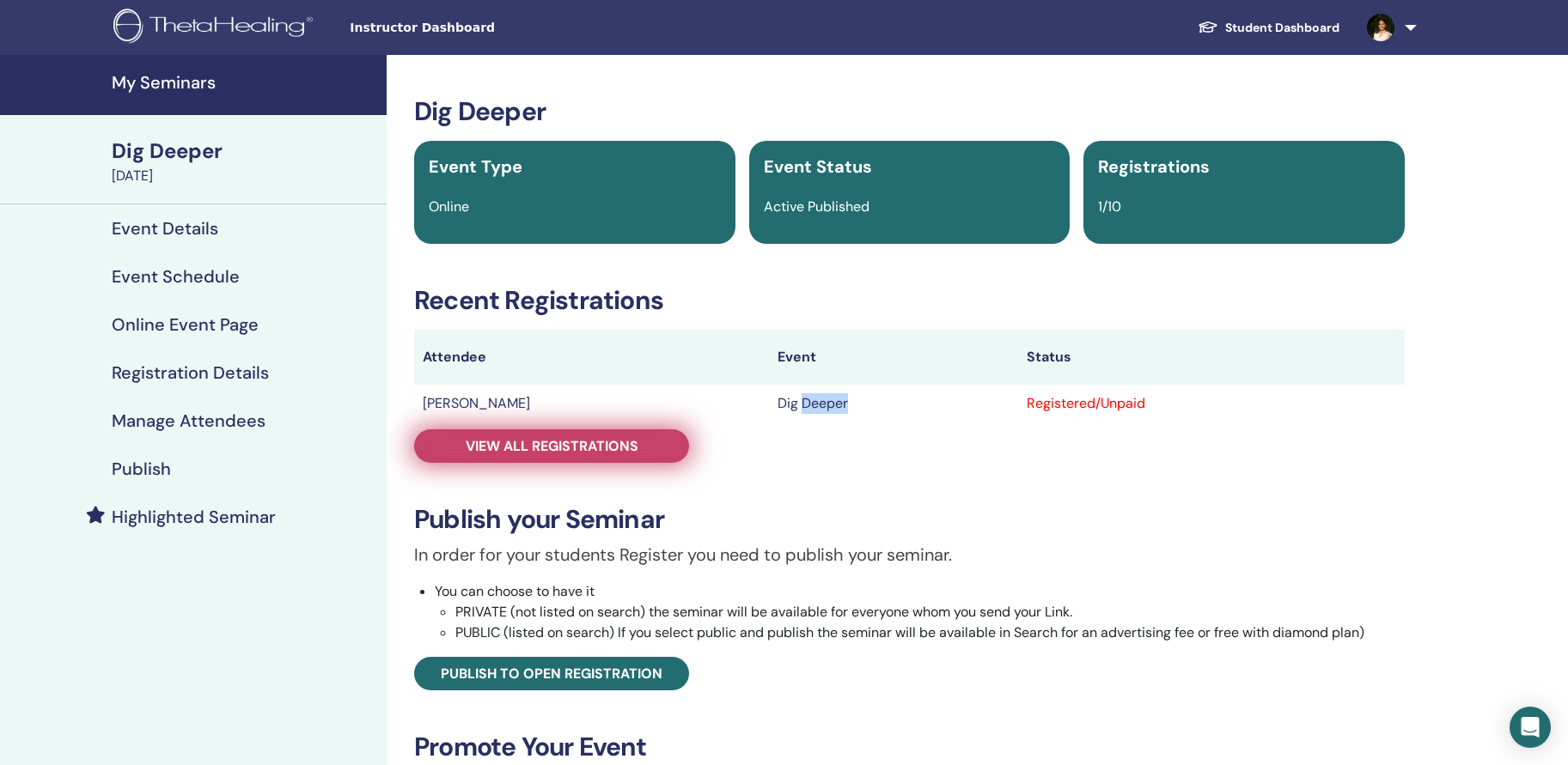
drag, startPoint x: 757, startPoint y: 403, endPoint x: 612, endPoint y: 449, distance: 152.1
click at [612, 449] on span "View all registrations" at bounding box center [552, 446] width 173 height 18
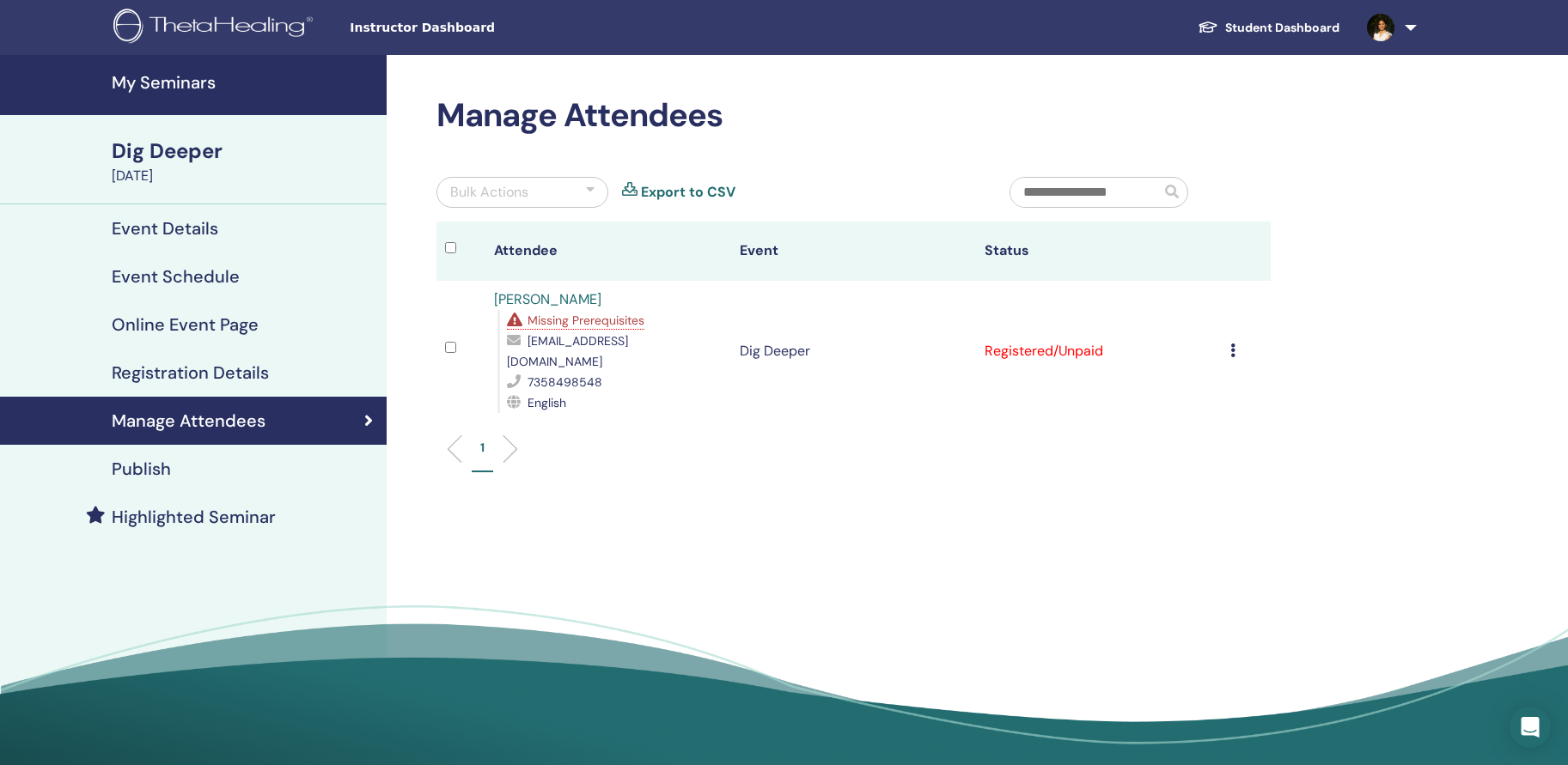
click at [549, 299] on link "[PERSON_NAME]" at bounding box center [548, 299] width 108 height 18
